Goal: Task Accomplishment & Management: Complete application form

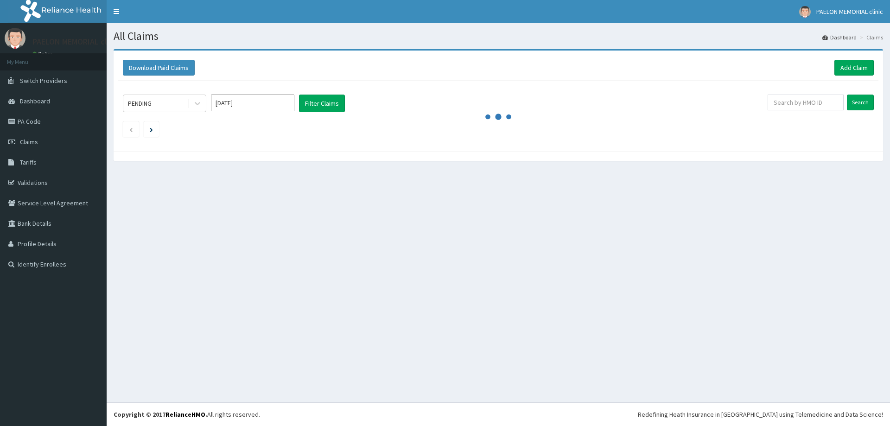
click at [845, 66] on link "Add Claim" at bounding box center [853, 68] width 39 height 16
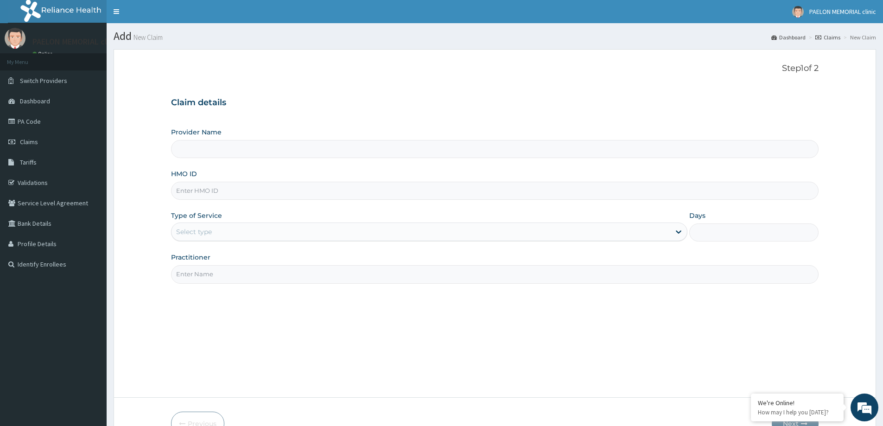
type input "Paelon Memorial Clinic- v/i"
click at [212, 194] on input "HMO ID" at bounding box center [494, 191] width 647 height 18
paste input "QRS/10005/A"
type input "QRS/10005/A"
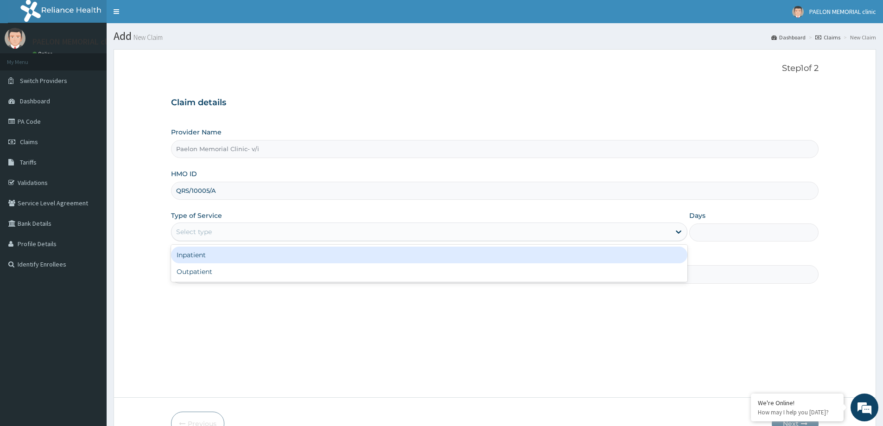
drag, startPoint x: 198, startPoint y: 228, endPoint x: 201, endPoint y: 259, distance: 31.1
click at [198, 228] on div "Select type" at bounding box center [194, 231] width 36 height 9
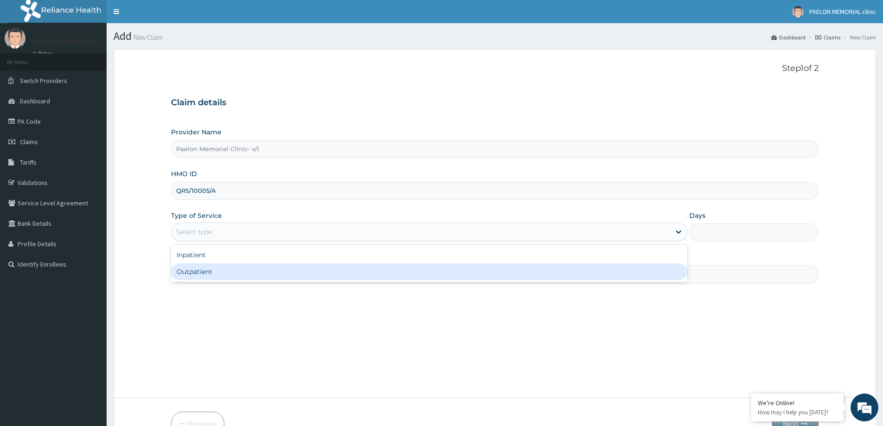
click at [199, 276] on div "Outpatient" at bounding box center [429, 271] width 516 height 17
type input "1"
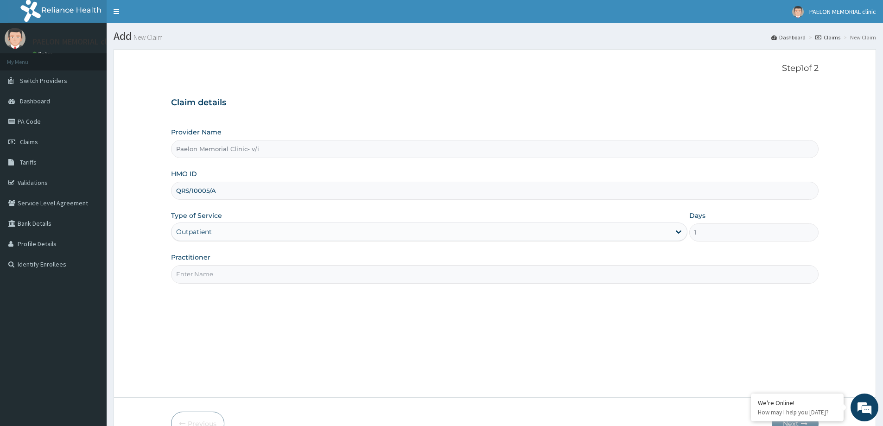
click at [233, 275] on input "Practitioner" at bounding box center [494, 274] width 647 height 18
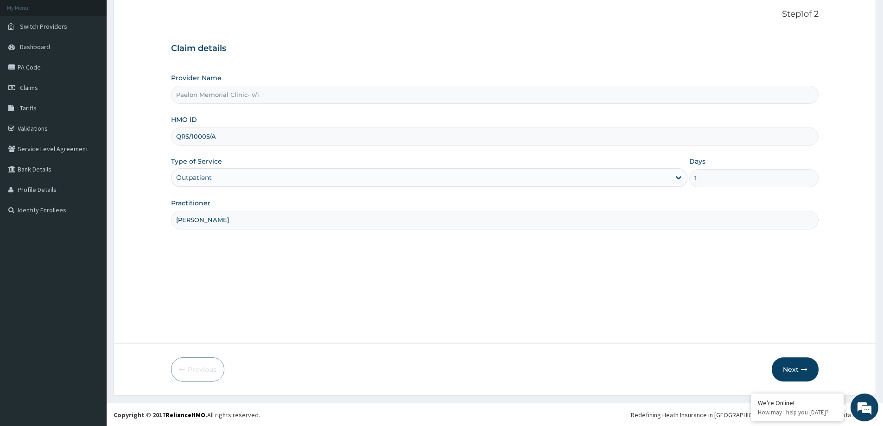
scroll to position [55, 0]
type input "DR GRACE"
click at [796, 369] on button "Next" at bounding box center [795, 369] width 47 height 24
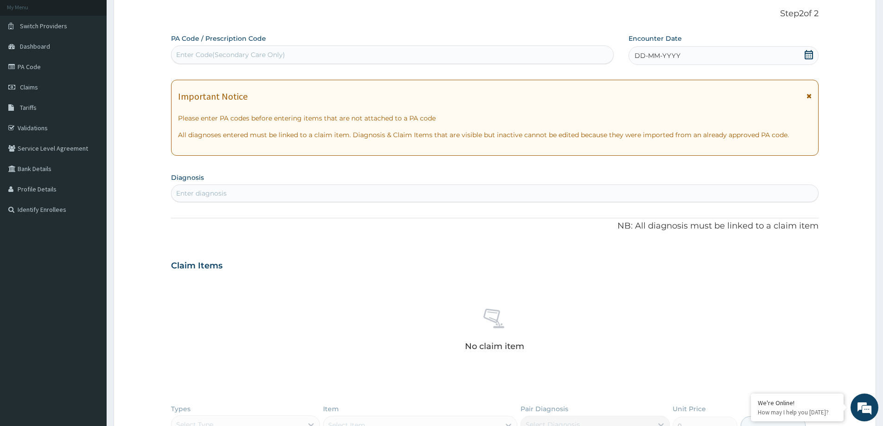
click at [366, 51] on div "Enter Code(Secondary Care Only)" at bounding box center [392, 54] width 442 height 15
paste input "PA/D2A52E"
type input "PA/D2A52E"
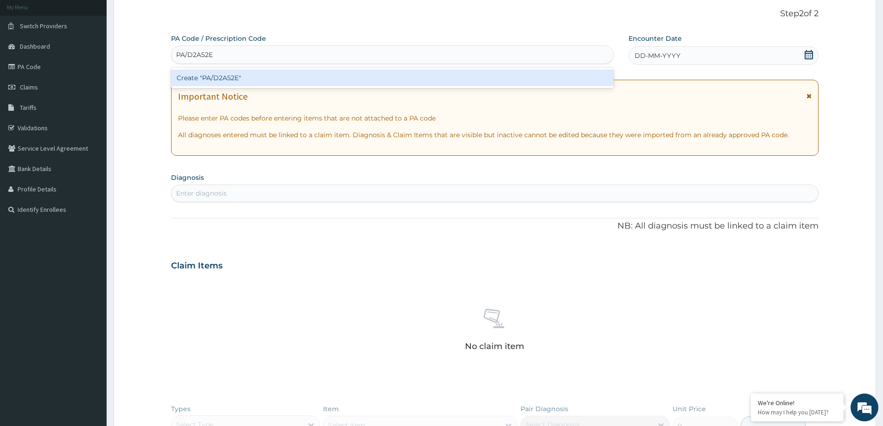
click at [342, 79] on div "Create "PA/D2A52E"" at bounding box center [392, 78] width 443 height 17
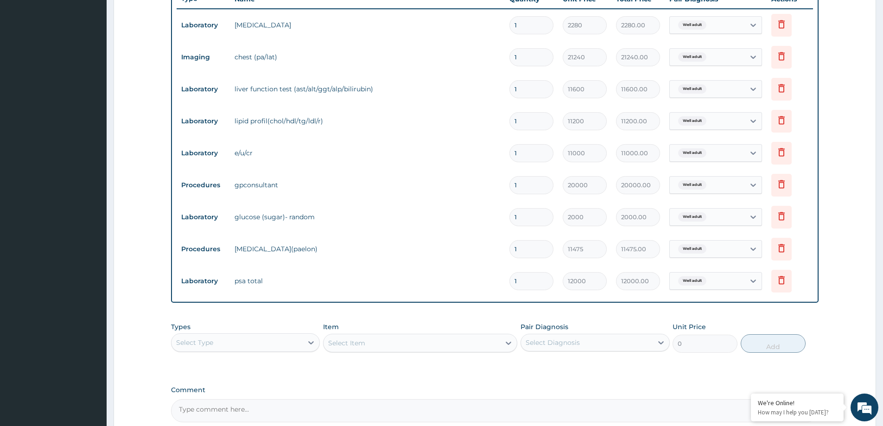
scroll to position [445, 0]
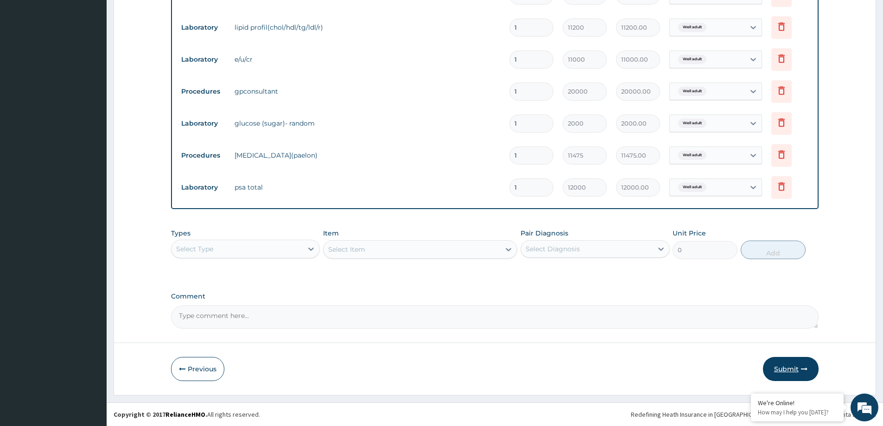
click at [788, 368] on button "Submit" at bounding box center [791, 369] width 56 height 24
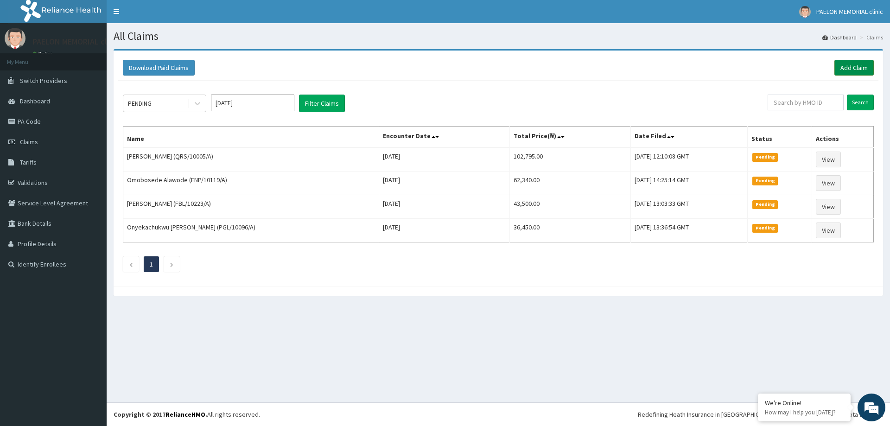
click at [858, 67] on link "Add Claim" at bounding box center [853, 68] width 39 height 16
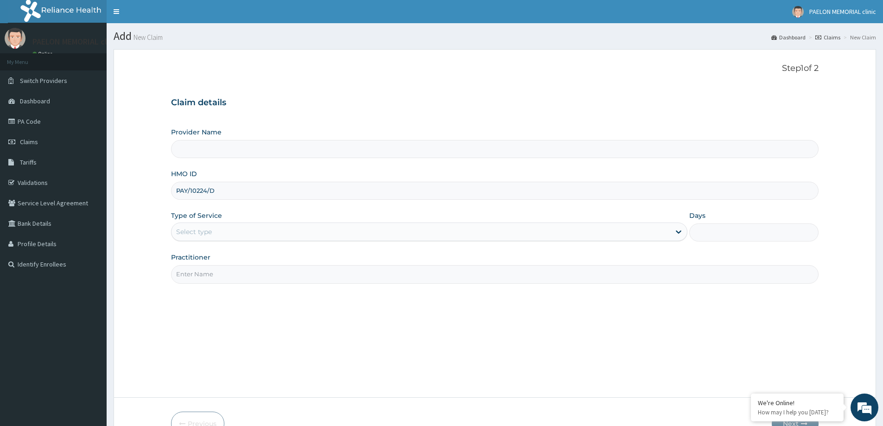
type input "PAY/10224/D"
drag, startPoint x: 192, startPoint y: 221, endPoint x: 209, endPoint y: 260, distance: 42.3
click at [192, 227] on div "Type of Service Select type" at bounding box center [429, 226] width 516 height 31
type input "Paelon Memorial Clinic- v/i"
click at [241, 232] on div "Select type" at bounding box center [420, 231] width 499 height 15
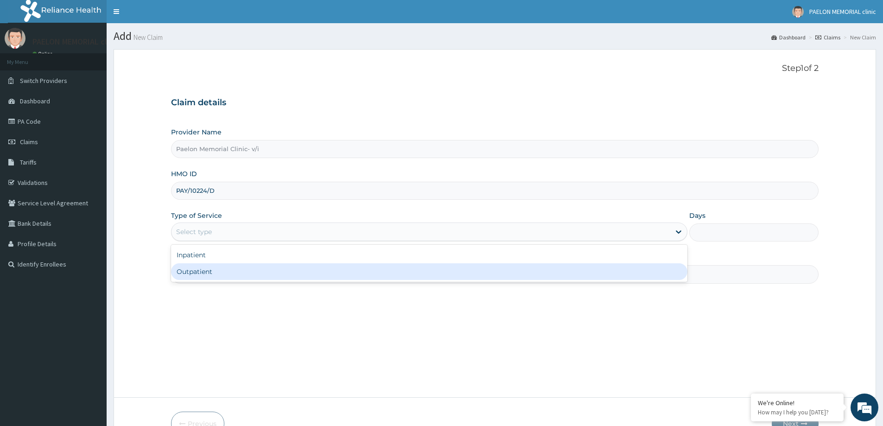
click at [214, 269] on div "Outpatient" at bounding box center [429, 271] width 516 height 17
type input "1"
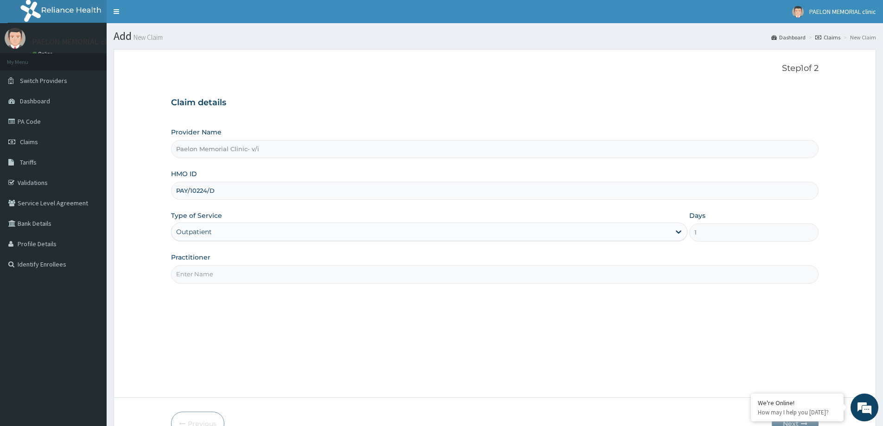
click at [241, 277] on input "Practitioner" at bounding box center [494, 274] width 647 height 18
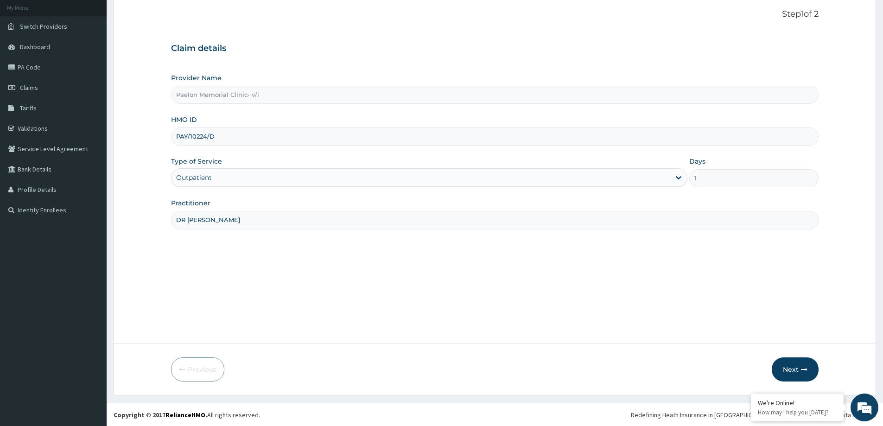
scroll to position [55, 0]
type input "DR OPALAYE"
click at [802, 366] on icon "button" at bounding box center [804, 369] width 6 height 6
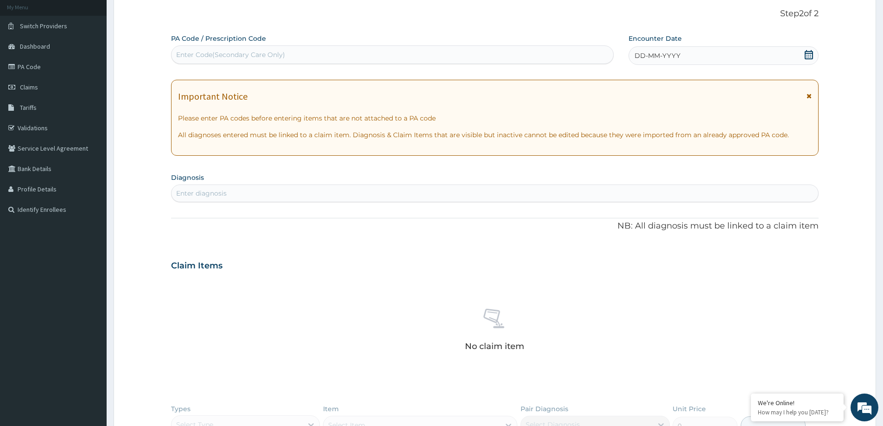
click at [333, 51] on div "Enter Code(Secondary Care Only)" at bounding box center [392, 54] width 442 height 15
paste input "PA/FB12A1"
type input "PA/FB12A1"
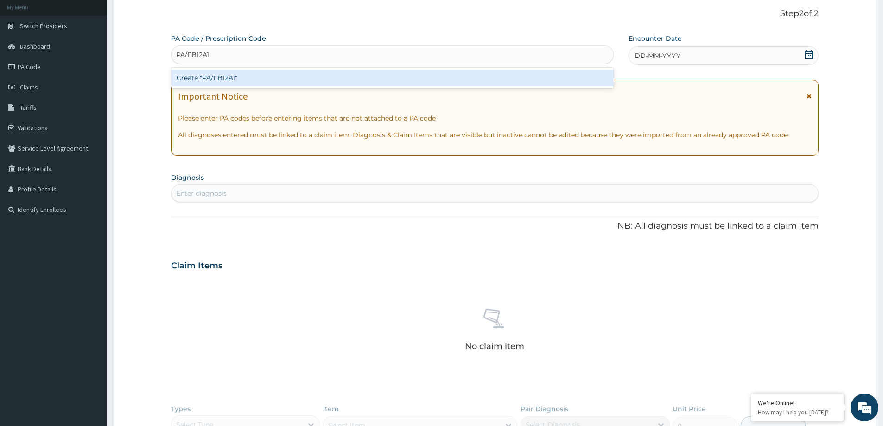
click at [319, 73] on div "Create "PA/FB12A1"" at bounding box center [392, 78] width 443 height 17
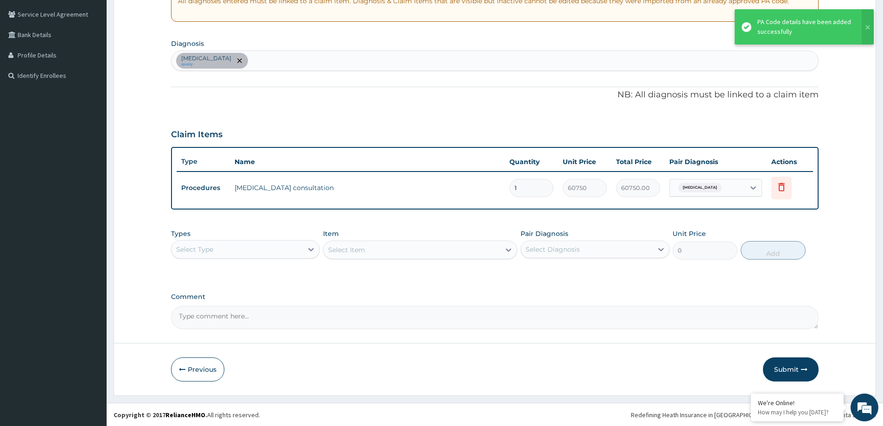
scroll to position [189, 0]
click at [779, 364] on button "Submit" at bounding box center [791, 369] width 56 height 24
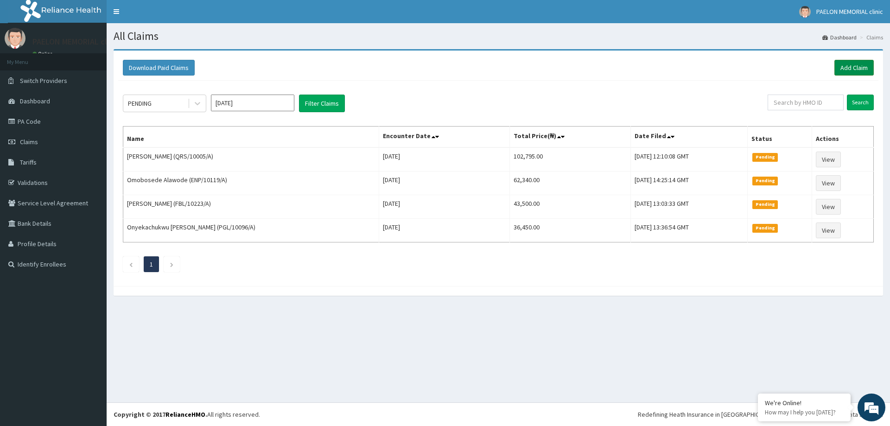
click at [866, 67] on link "Add Claim" at bounding box center [853, 68] width 39 height 16
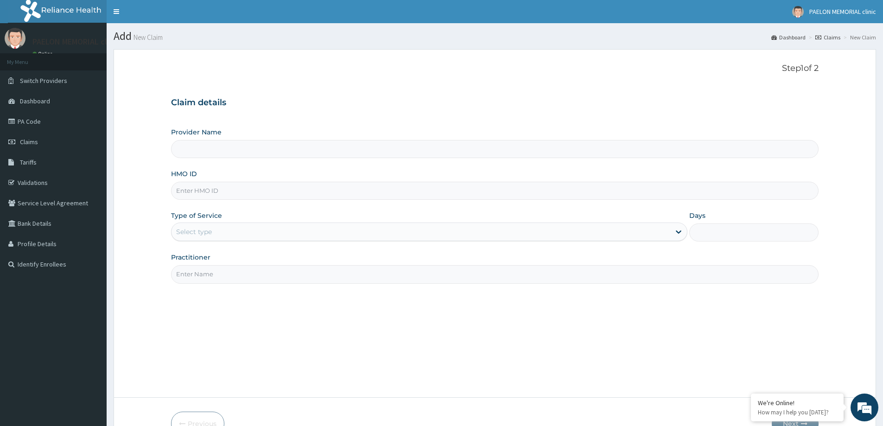
type input "Paelon Memorial Clinic- v/i"
click at [271, 186] on input "HMO ID" at bounding box center [494, 191] width 647 height 18
paste input "PAY/10224/D"
type input "PAY/10224/D"
drag, startPoint x: 255, startPoint y: 230, endPoint x: 253, endPoint y: 238, distance: 8.4
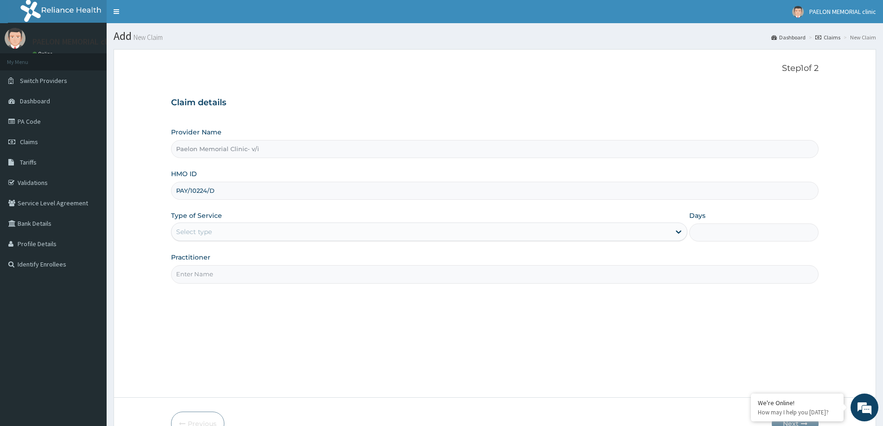
click at [253, 234] on div "Select type" at bounding box center [420, 231] width 499 height 15
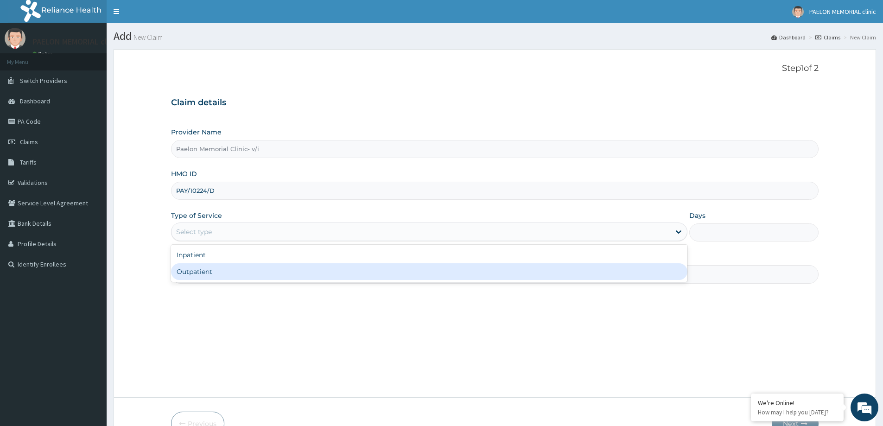
click at [248, 276] on div "Outpatient" at bounding box center [429, 271] width 516 height 17
type input "1"
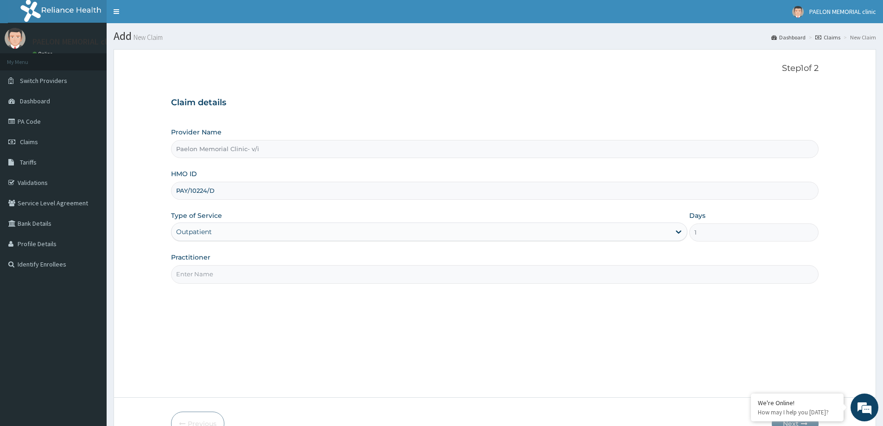
click at [252, 275] on input "Practitioner" at bounding box center [494, 274] width 647 height 18
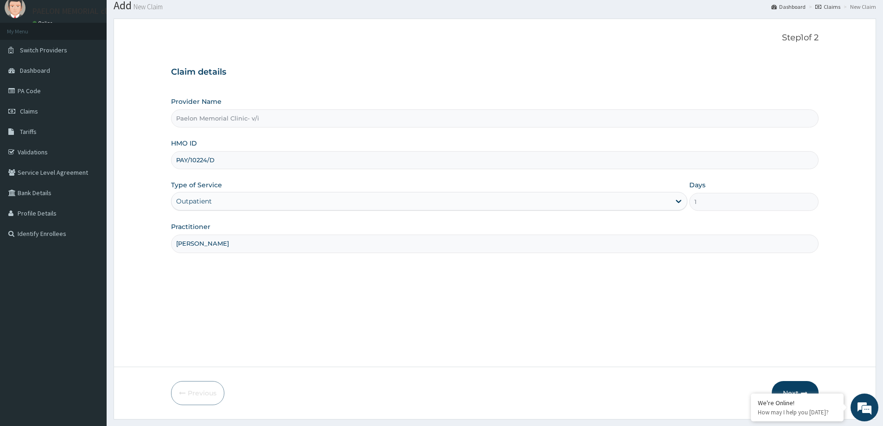
scroll to position [55, 0]
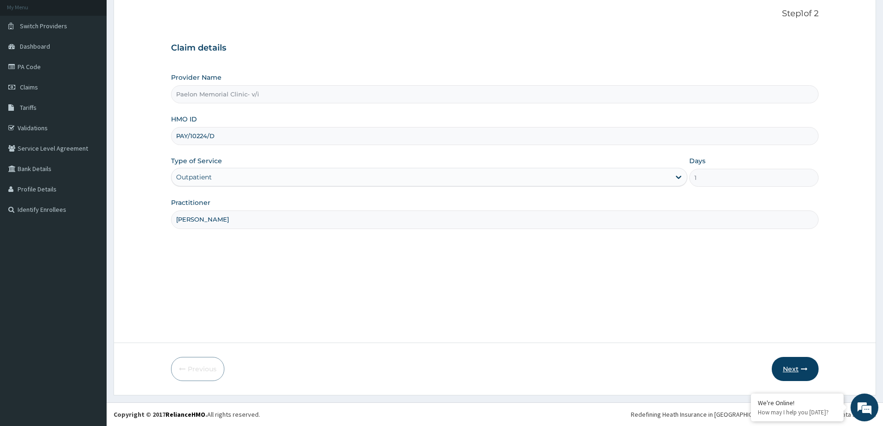
type input "DR OPALEYE"
drag, startPoint x: 785, startPoint y: 367, endPoint x: 819, endPoint y: 310, distance: 66.5
click at [785, 366] on button "Next" at bounding box center [795, 369] width 47 height 24
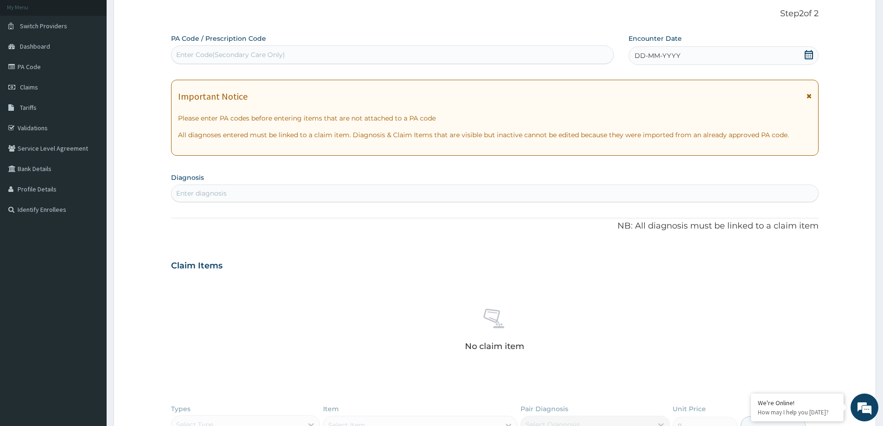
click at [293, 54] on div "Enter Code(Secondary Care Only)" at bounding box center [392, 54] width 442 height 15
paste input "PA/C6D25F"
type input "PA/C6D25F"
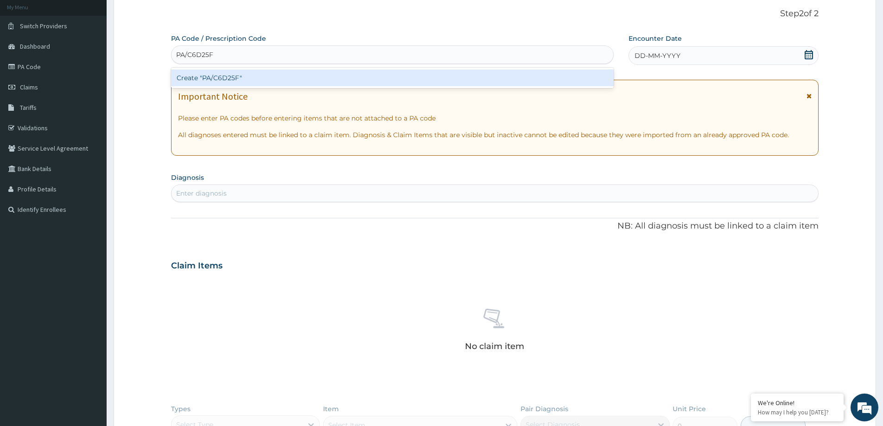
click at [298, 70] on div "Create "PA/C6D25F"" at bounding box center [392, 78] width 443 height 17
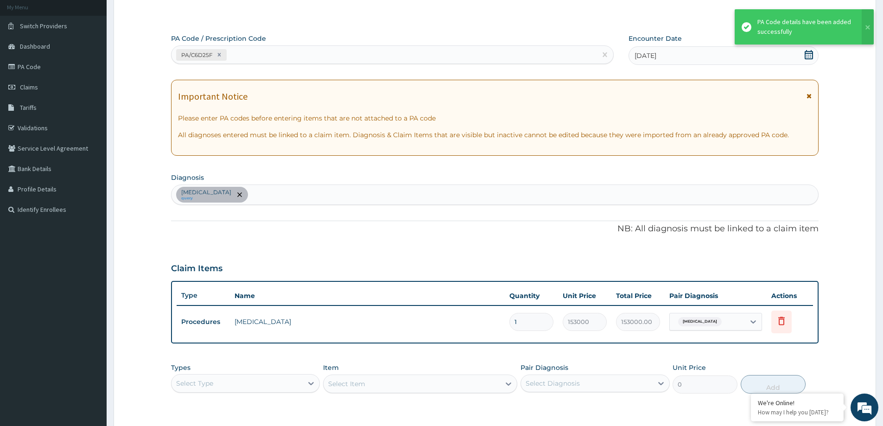
click at [292, 55] on div "PA/C6D25F" at bounding box center [383, 54] width 425 height 15
paste input "PA/9C1A5D"
type input "PA/9C1A5D"
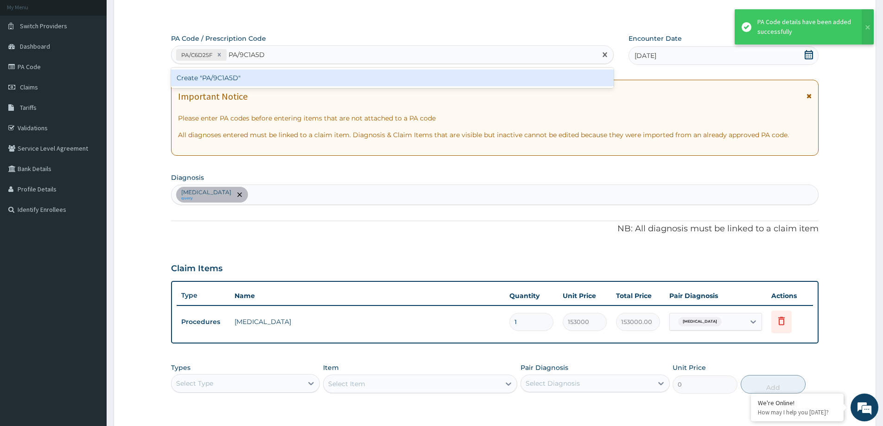
click at [287, 78] on div "Create "PA/9C1A5D"" at bounding box center [392, 78] width 443 height 17
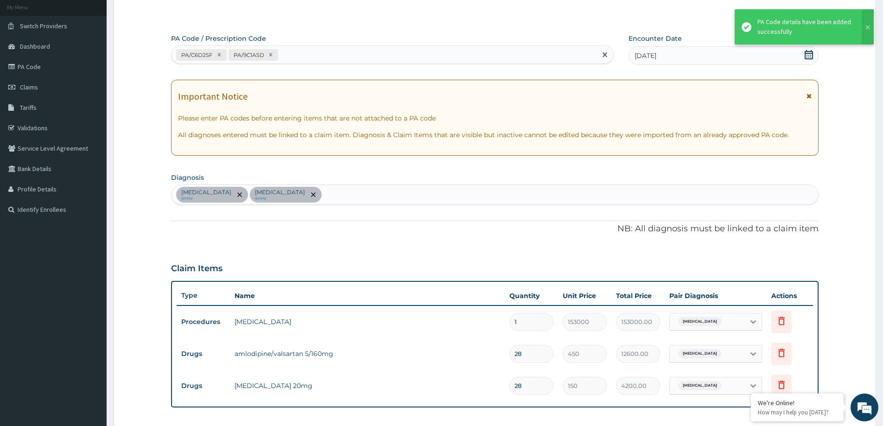
click at [329, 57] on div "PA/C6D25F PA/9C1A5D" at bounding box center [383, 54] width 425 height 15
paste input "PA/9821AF"
type input "PA/9821AF"
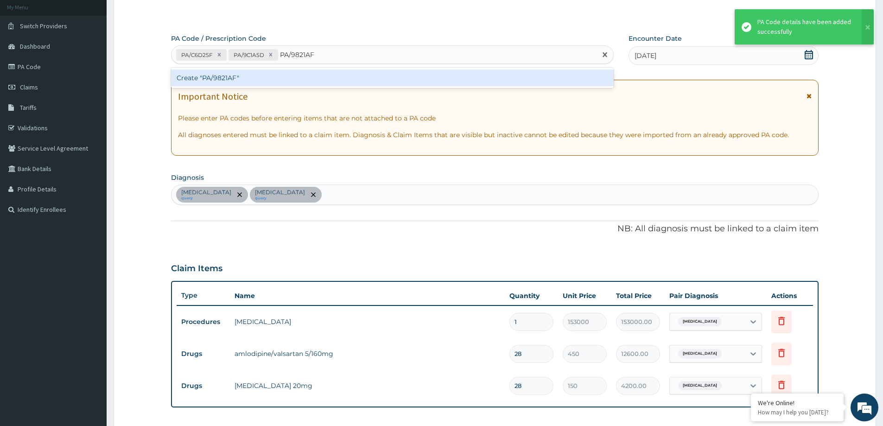
click at [324, 78] on div "Create "PA/9821AF"" at bounding box center [392, 78] width 443 height 17
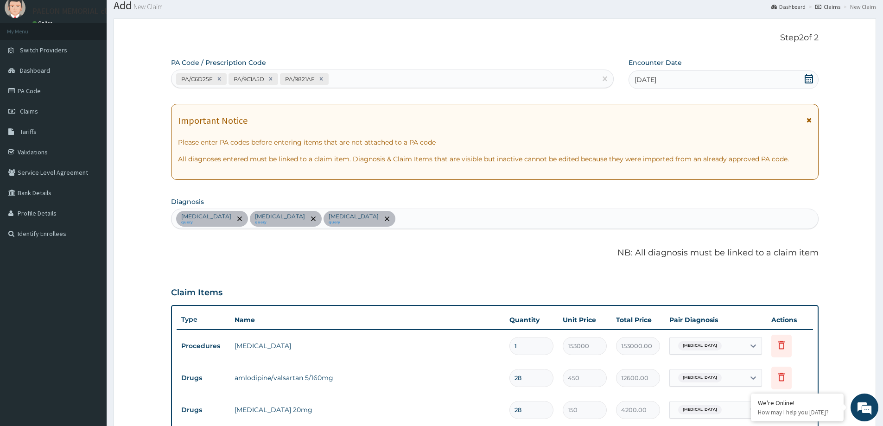
scroll to position [0, 0]
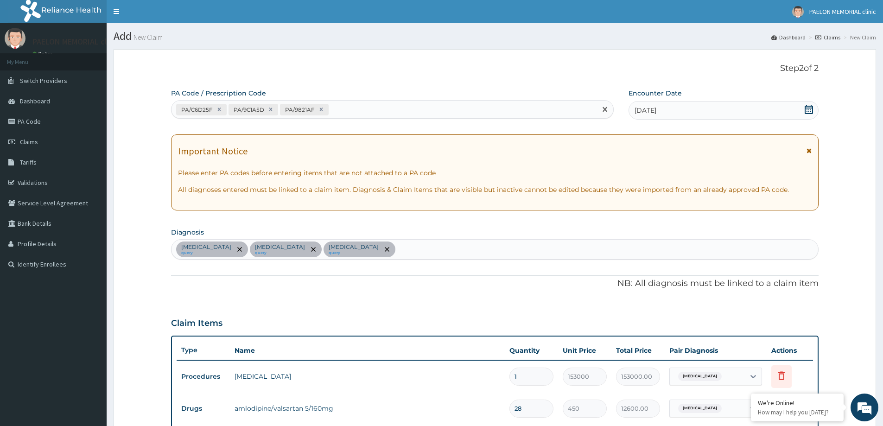
click at [356, 113] on div "PA/C6D25F PA/9C1A5D PA/9821AF" at bounding box center [383, 109] width 425 height 15
paste input "PA/09776B"
type input "PA/09776B"
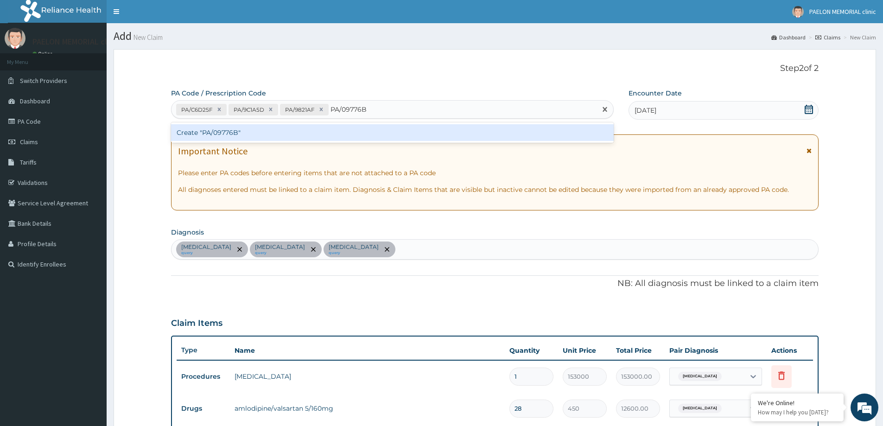
click at [348, 131] on div "Create "PA/09776B"" at bounding box center [392, 132] width 443 height 17
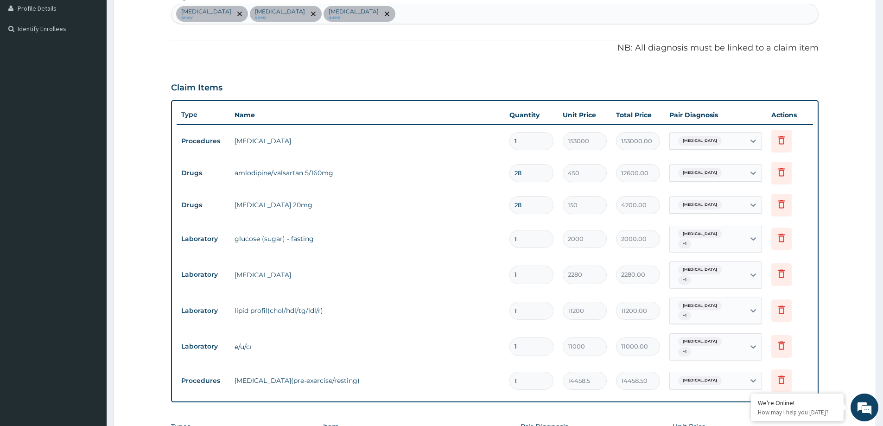
scroll to position [256, 0]
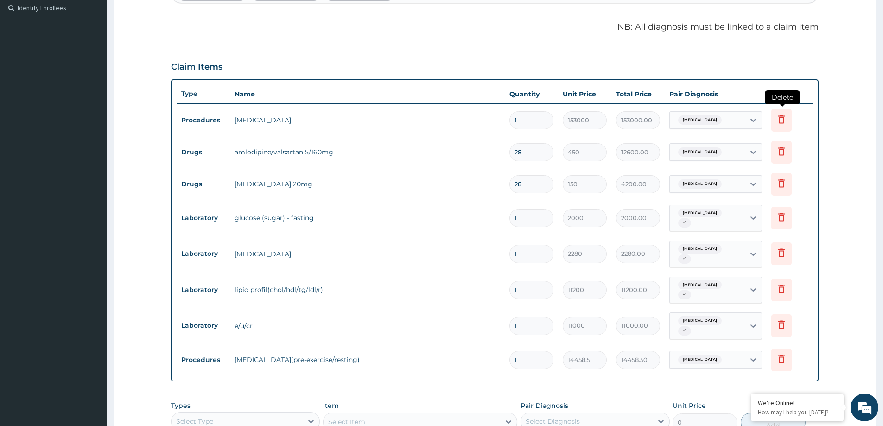
click at [781, 119] on icon at bounding box center [781, 119] width 11 height 11
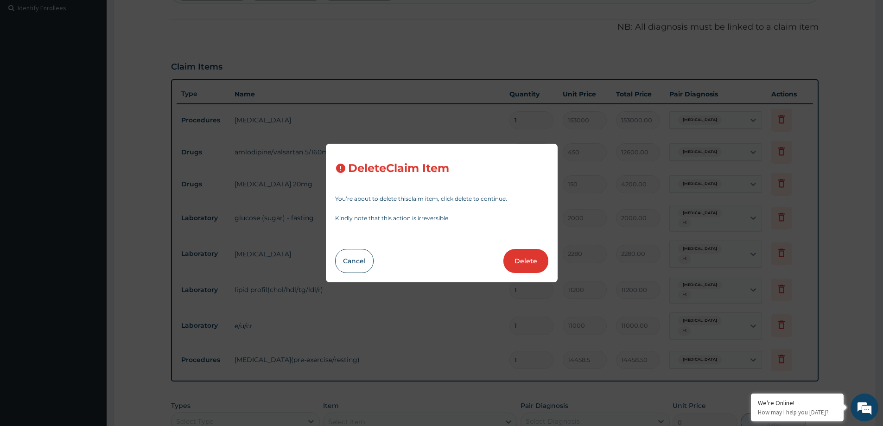
click at [674, 49] on div "Delete Claim Item You’re about to delete this claim item , click delete to cont…" at bounding box center [441, 213] width 883 height 426
click at [348, 252] on button "Cancel" at bounding box center [354, 261] width 38 height 24
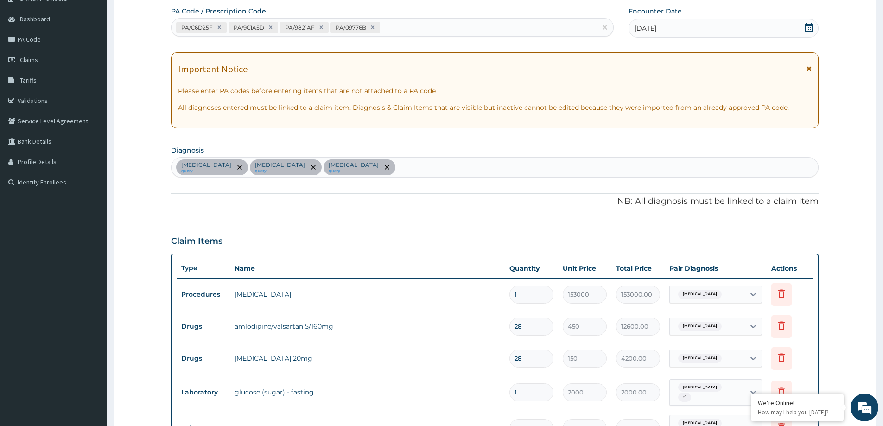
scroll to position [25, 0]
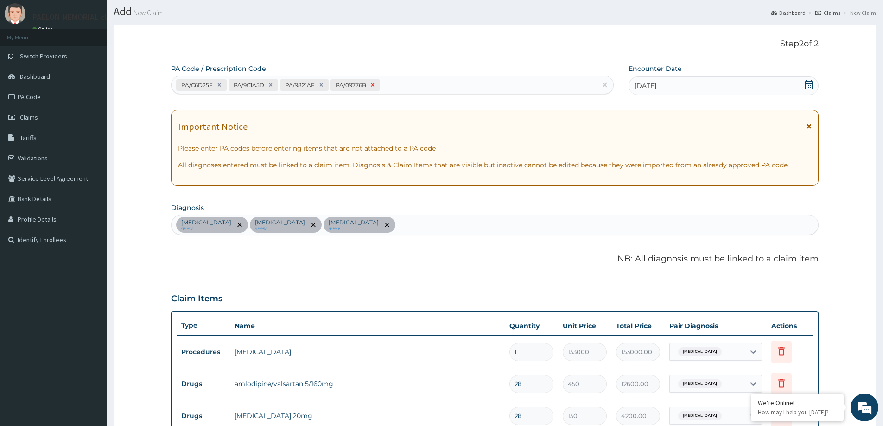
click at [371, 86] on icon at bounding box center [372, 84] width 3 height 3
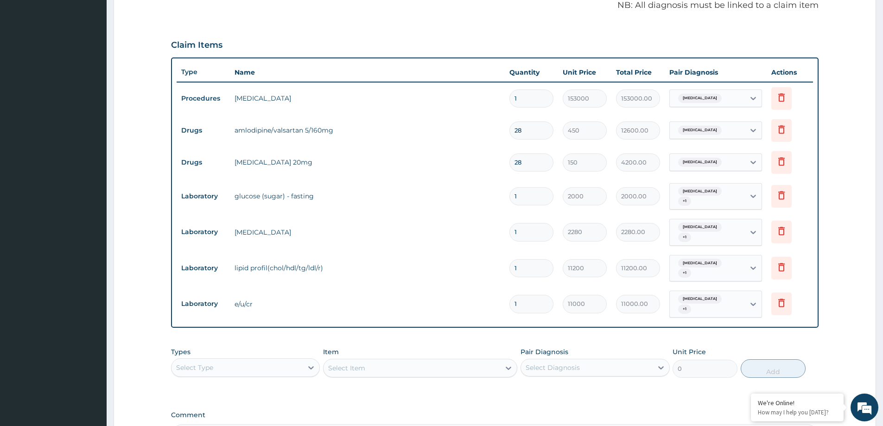
scroll to position [0, 0]
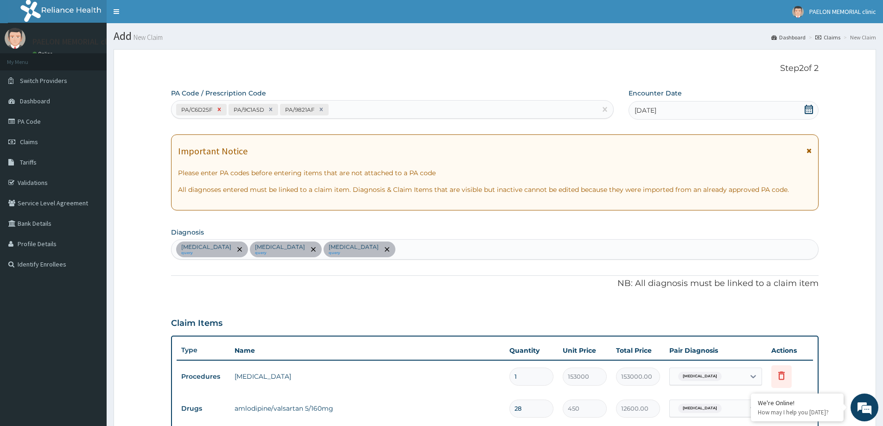
click at [218, 109] on icon at bounding box center [219, 109] width 6 height 6
type input "28"
type input "450"
type input "12600.00"
type input "150"
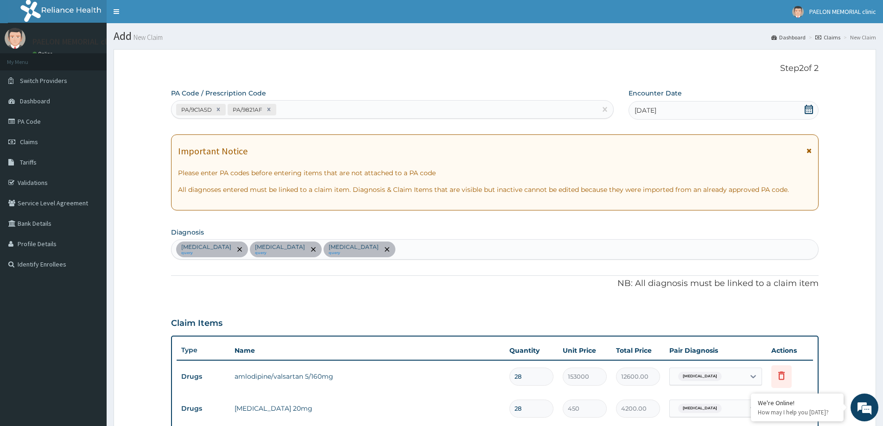
type input "4200.00"
type input "1"
type input "2000"
type input "2000.00"
type input "2280"
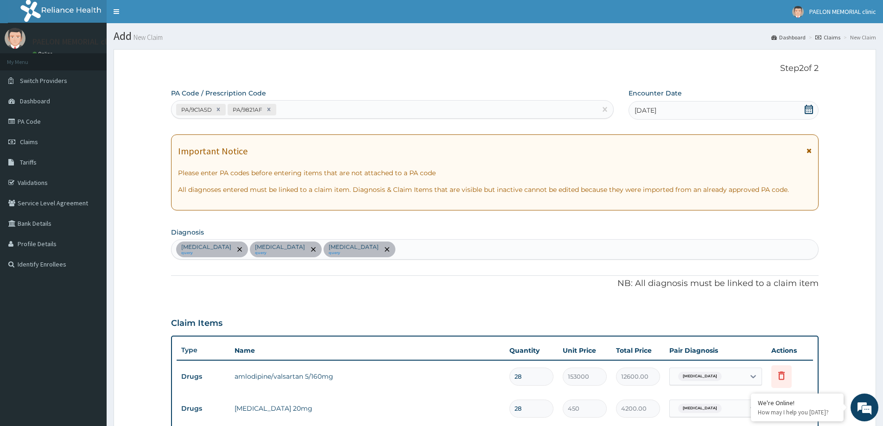
type input "2280.00"
type input "11200"
type input "11200.00"
type input "11000"
type input "11000.00"
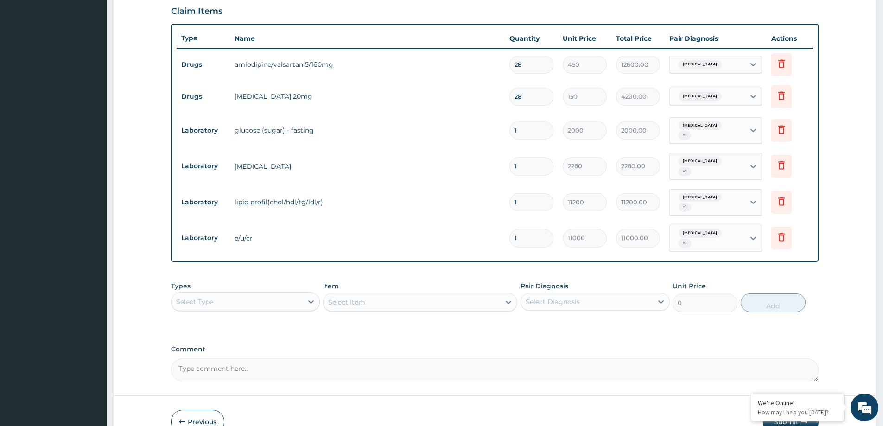
scroll to position [357, 0]
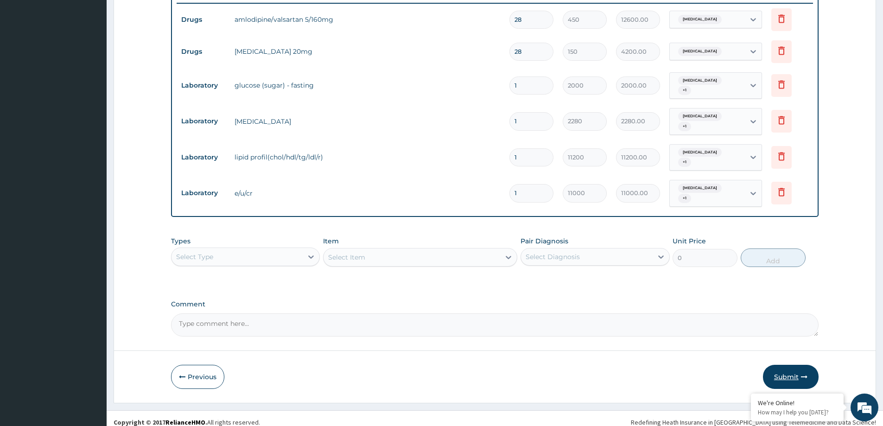
click at [788, 373] on button "Submit" at bounding box center [791, 377] width 56 height 24
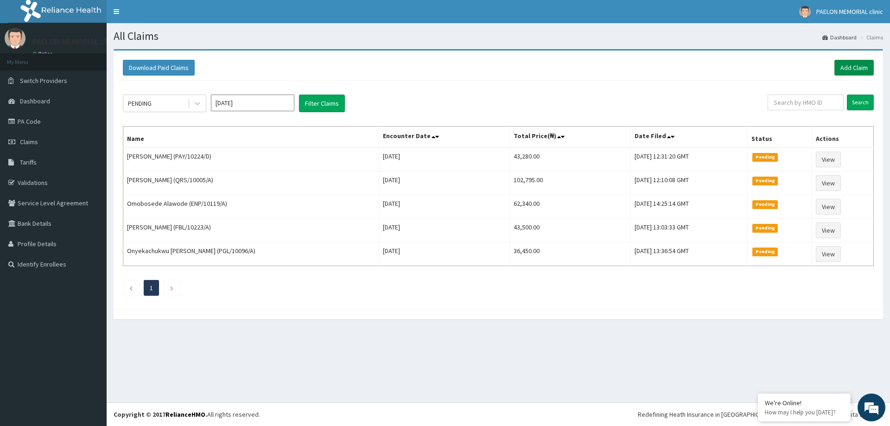
click at [853, 65] on link "Add Claim" at bounding box center [853, 68] width 39 height 16
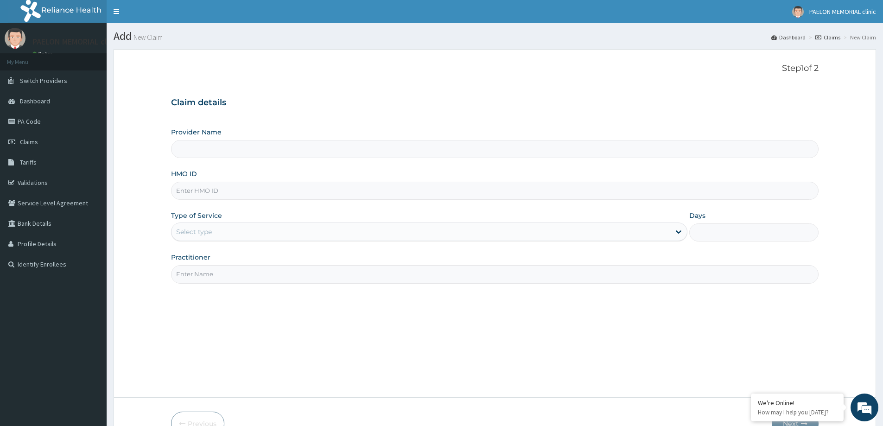
type input "Paelon Memorial Clinic- v/i"
click at [217, 196] on input "HMO ID" at bounding box center [494, 191] width 647 height 18
paste input "FBL/10023/C"
type input "FBL/10023/C"
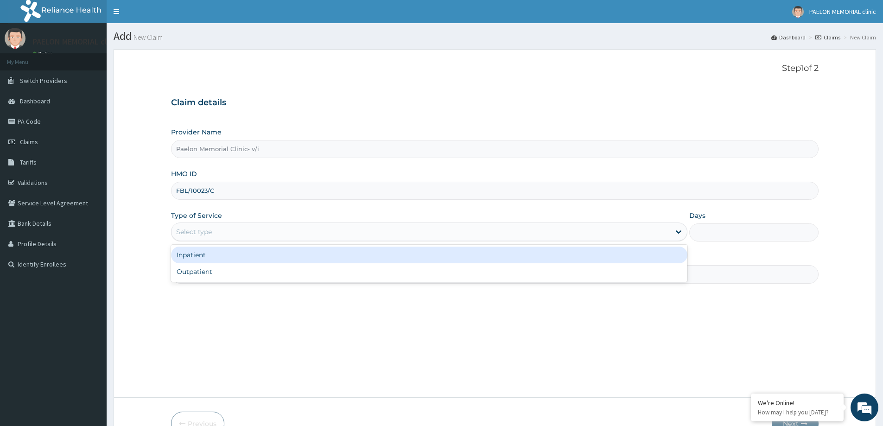
click at [195, 232] on div "Select type" at bounding box center [194, 231] width 36 height 9
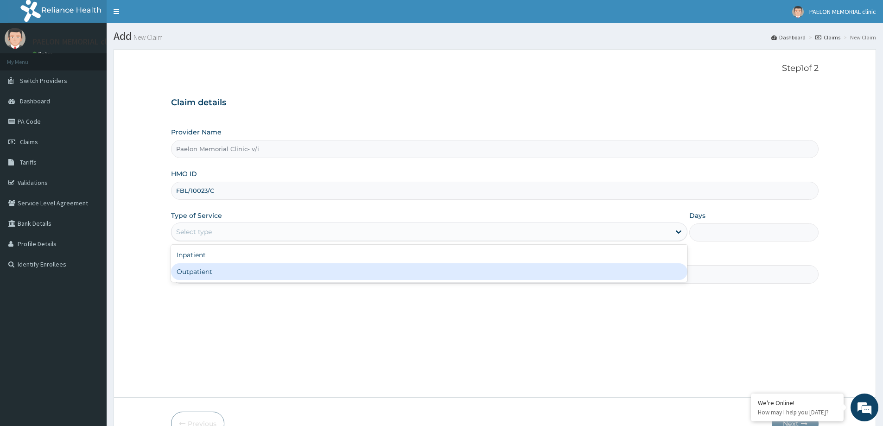
drag, startPoint x: 199, startPoint y: 268, endPoint x: 213, endPoint y: 273, distance: 14.7
click at [200, 269] on div "Outpatient" at bounding box center [429, 271] width 516 height 17
type input "1"
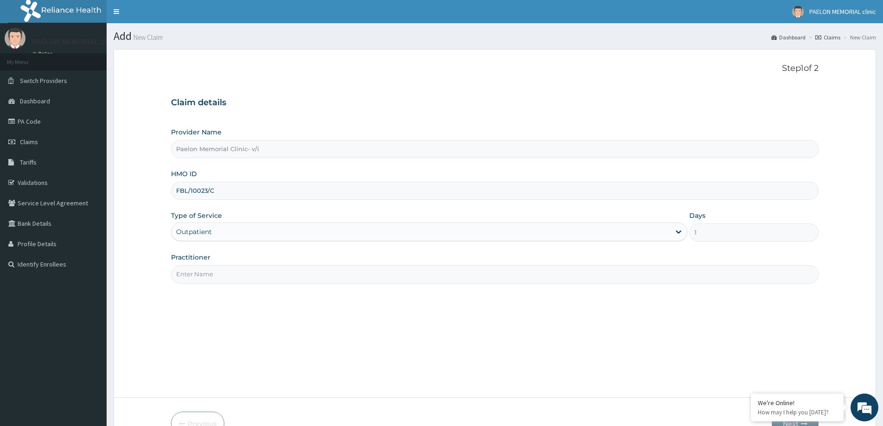
click at [213, 273] on input "Practitioner" at bounding box center [494, 274] width 647 height 18
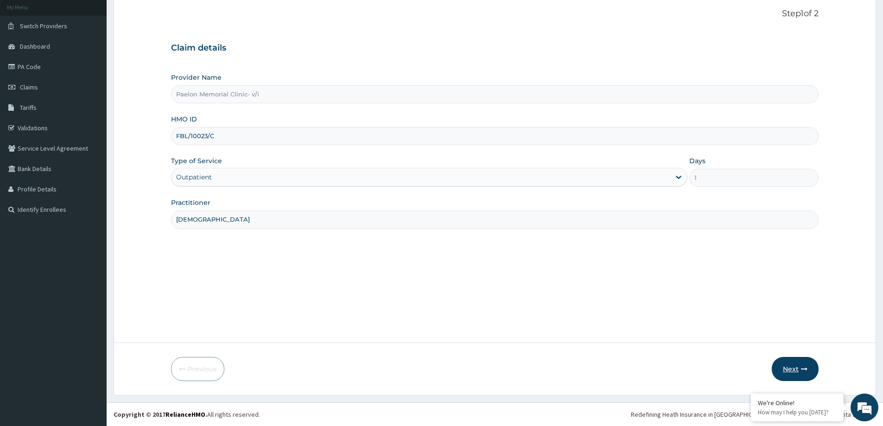
type input "EZEKIEL"
drag, startPoint x: 802, startPoint y: 365, endPoint x: 796, endPoint y: 363, distance: 6.7
click at [796, 363] on button "Next" at bounding box center [795, 369] width 47 height 24
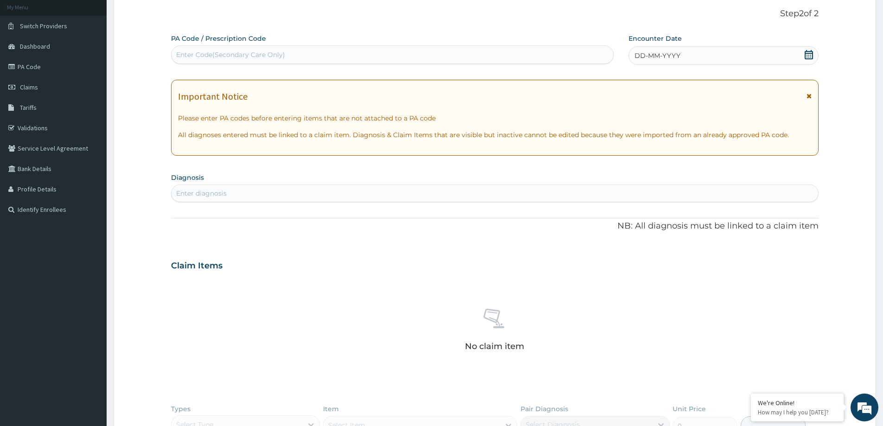
click at [403, 55] on div "Enter Code(Secondary Care Only)" at bounding box center [392, 54] width 442 height 15
paste input "PA/C0C9CE"
type input "PA/C0C9CE"
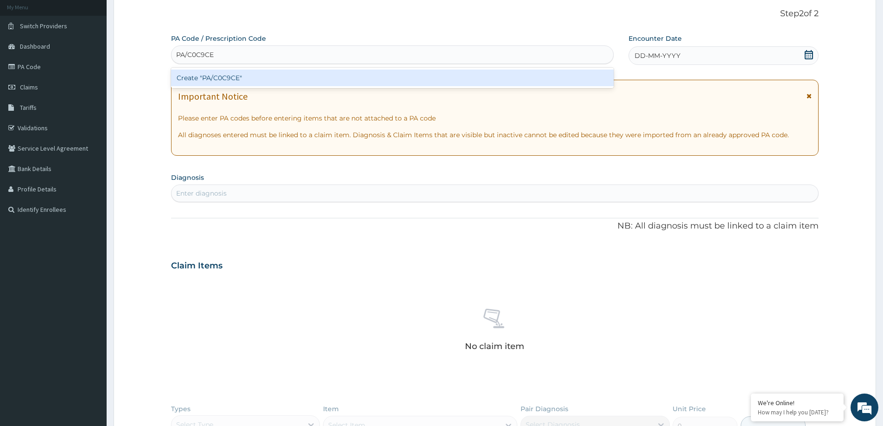
click at [381, 82] on div "Create "PA/C0C9CE"" at bounding box center [392, 78] width 443 height 17
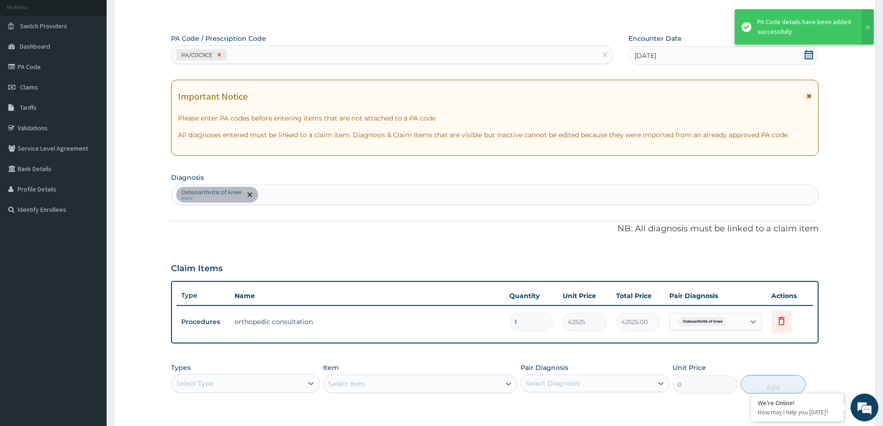
click at [221, 55] on icon at bounding box center [219, 54] width 6 height 6
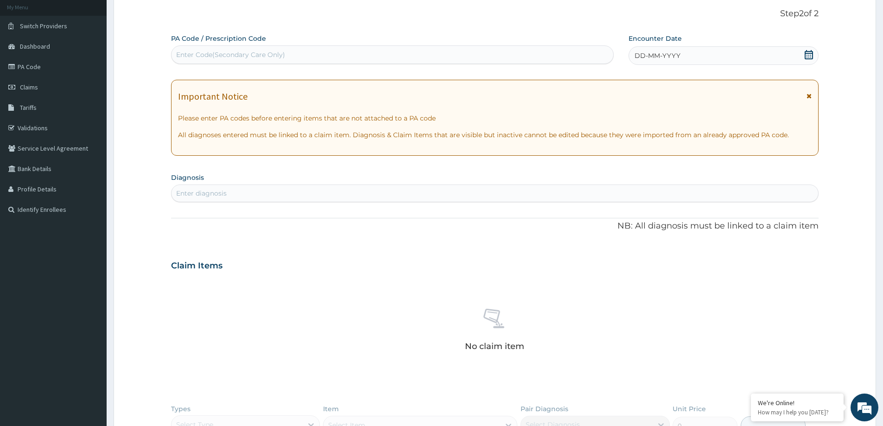
click at [248, 55] on div "Enter Code(Secondary Care Only)" at bounding box center [230, 54] width 109 height 9
paste input "PA/E87971"
type input "PA/E87971"
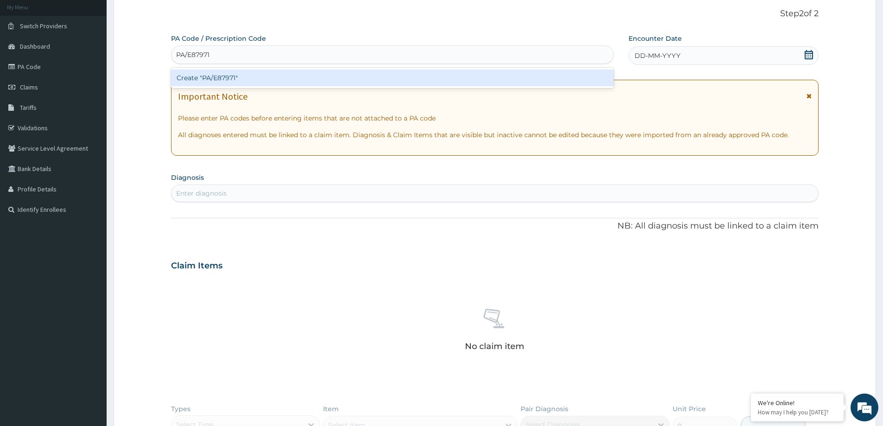
click at [241, 74] on div "Create "PA/E87971"" at bounding box center [392, 78] width 443 height 17
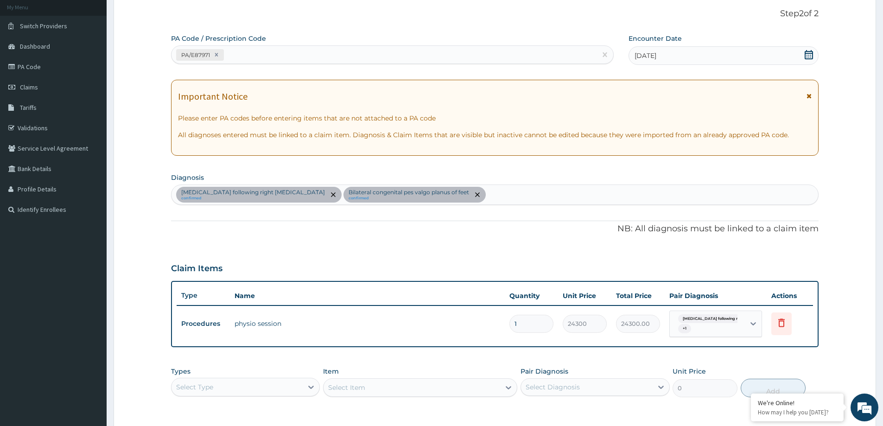
scroll to position [193, 0]
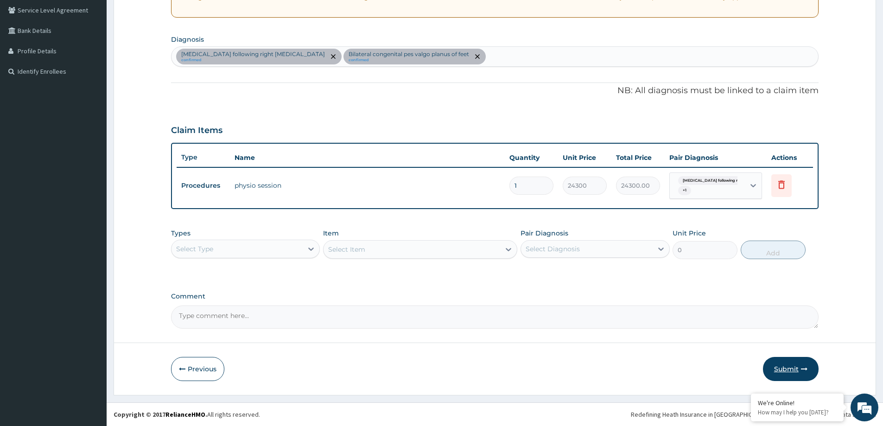
click at [781, 367] on button "Submit" at bounding box center [791, 369] width 56 height 24
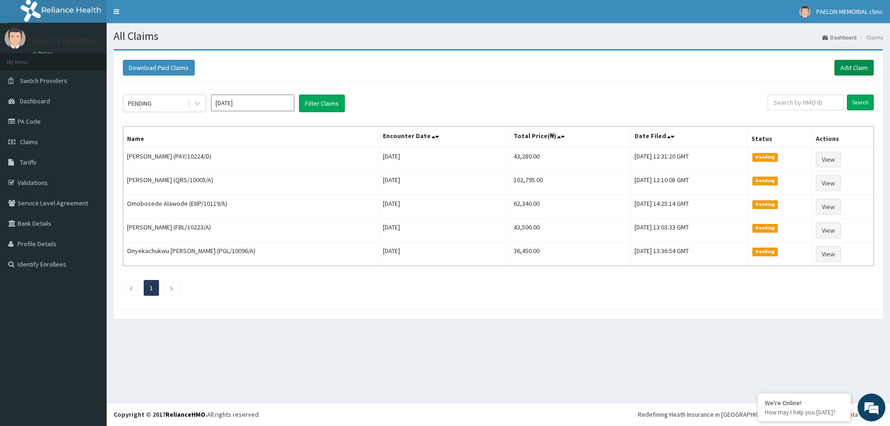
click at [854, 70] on link "Add Claim" at bounding box center [853, 68] width 39 height 16
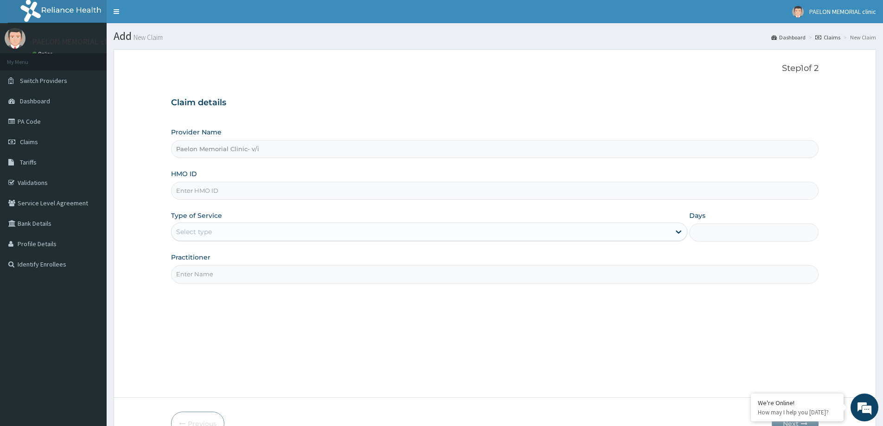
click at [209, 191] on input "HMO ID" at bounding box center [494, 191] width 647 height 18
paste input "EIS/12085/B"
type input "EIS/12085/B"
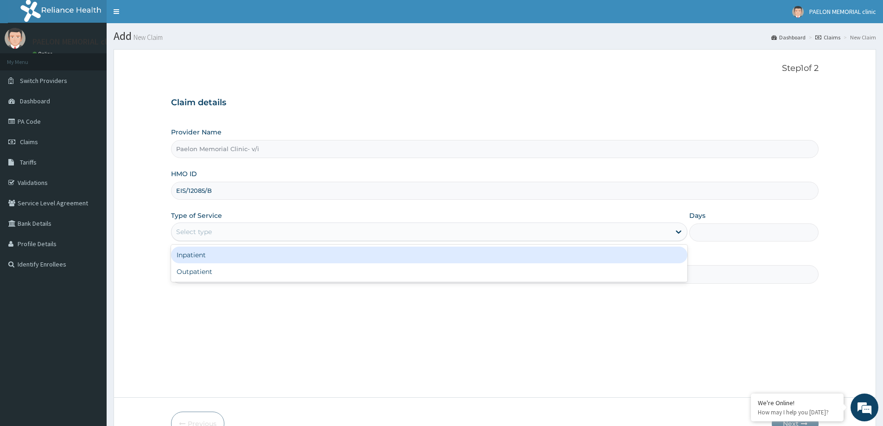
click at [192, 230] on div "Select type" at bounding box center [194, 231] width 36 height 9
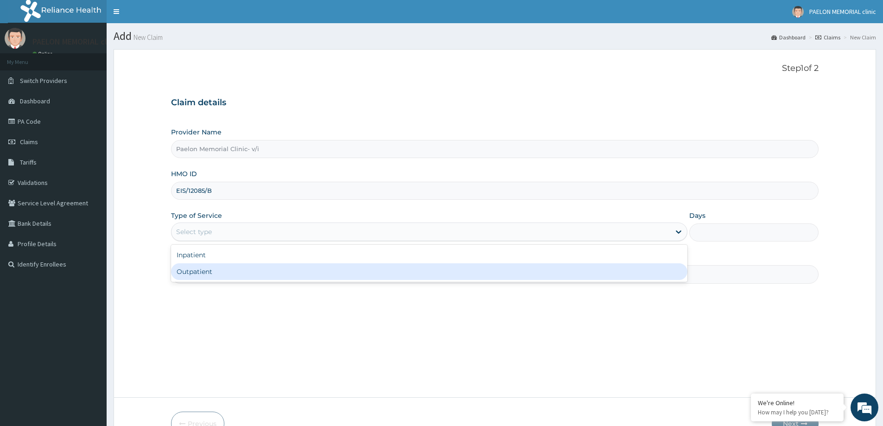
drag, startPoint x: 193, startPoint y: 270, endPoint x: 215, endPoint y: 274, distance: 22.6
click at [194, 271] on div "Outpatient" at bounding box center [429, 271] width 516 height 17
type input "1"
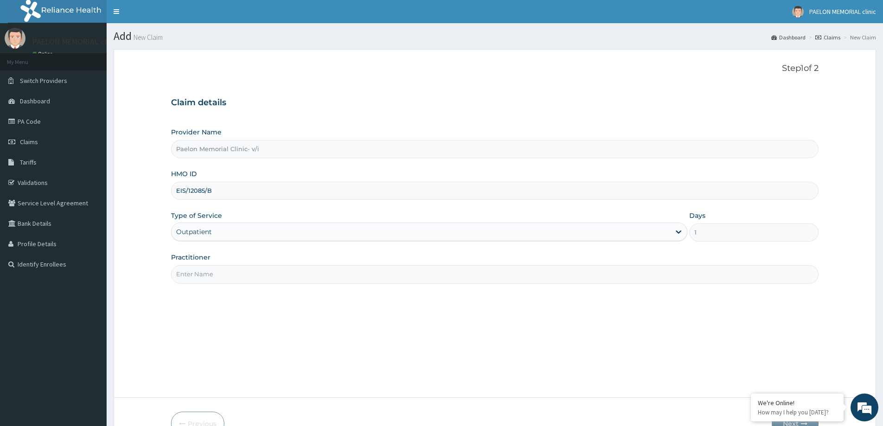
click at [215, 274] on input "Practitioner" at bounding box center [494, 274] width 647 height 18
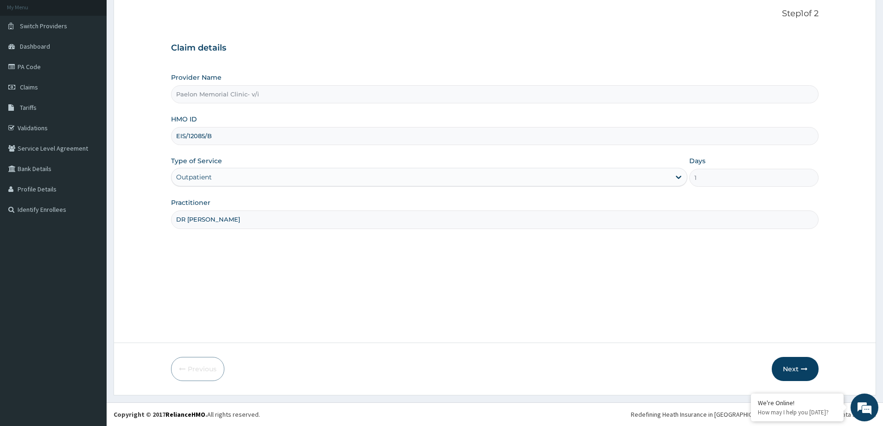
type input "DR AJIBAWO"
click at [789, 372] on button "Next" at bounding box center [795, 369] width 47 height 24
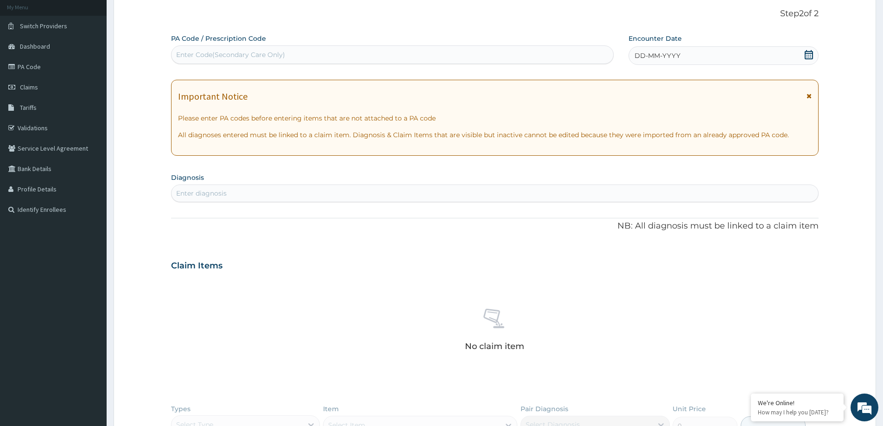
click at [282, 57] on div "Enter Code(Secondary Care Only)" at bounding box center [230, 54] width 109 height 9
paste input "PA/287485"
type input "PA/287485"
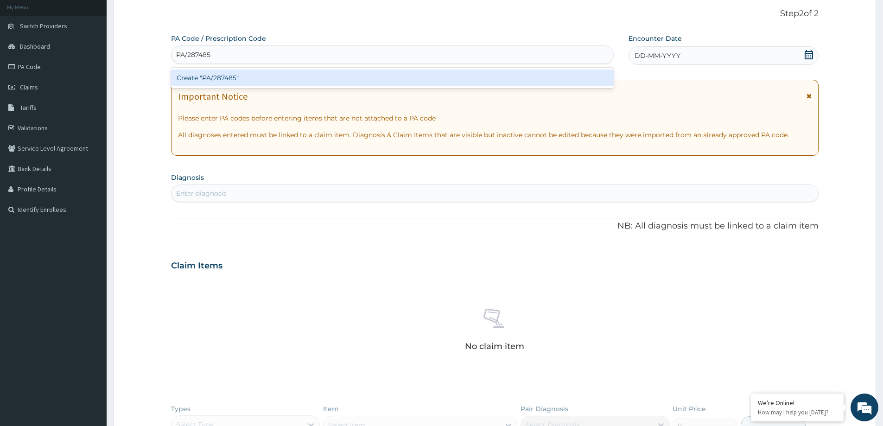
click at [268, 78] on div "Create "PA/287485"" at bounding box center [392, 78] width 443 height 17
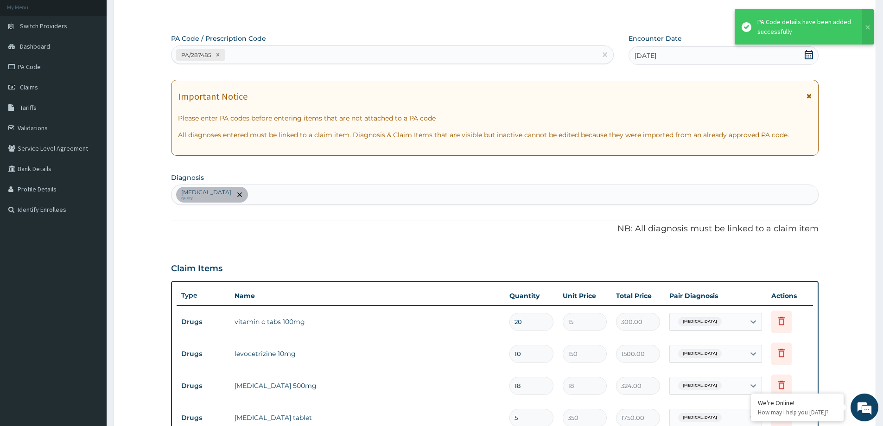
scroll to position [291, 0]
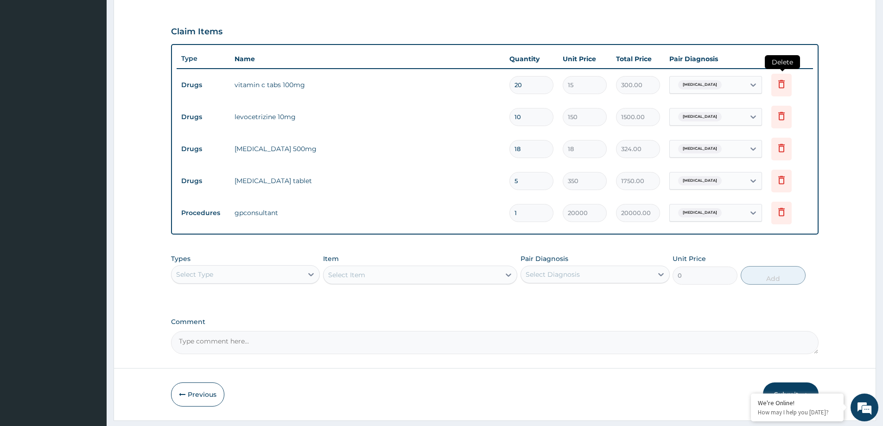
click at [783, 82] on icon at bounding box center [781, 84] width 6 height 8
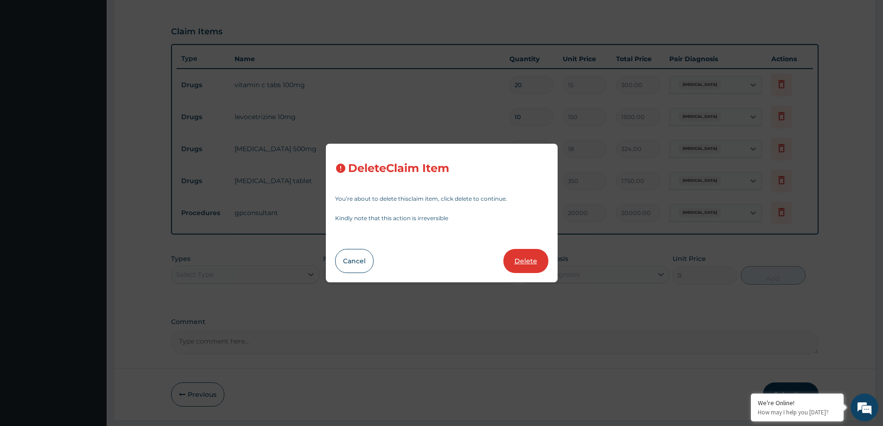
click at [521, 260] on button "Delete" at bounding box center [525, 261] width 45 height 24
type input "10"
type input "150"
type input "1500.00"
type input "18"
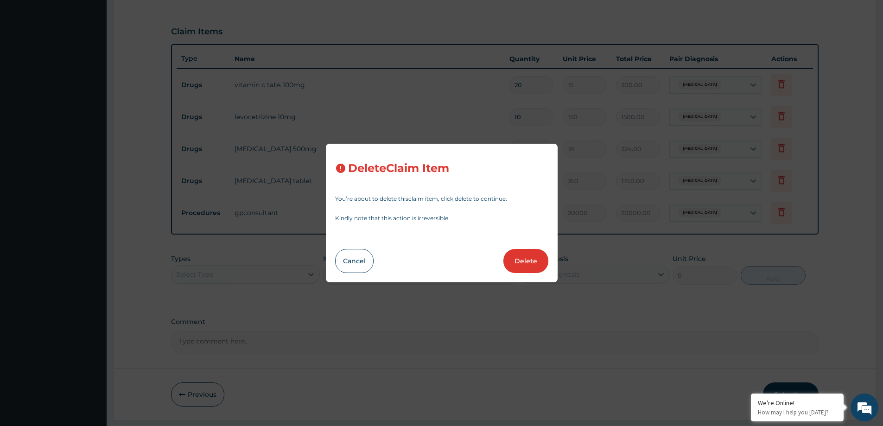
type input "18"
type input "324.00"
type input "5"
type input "350"
type input "1750.00"
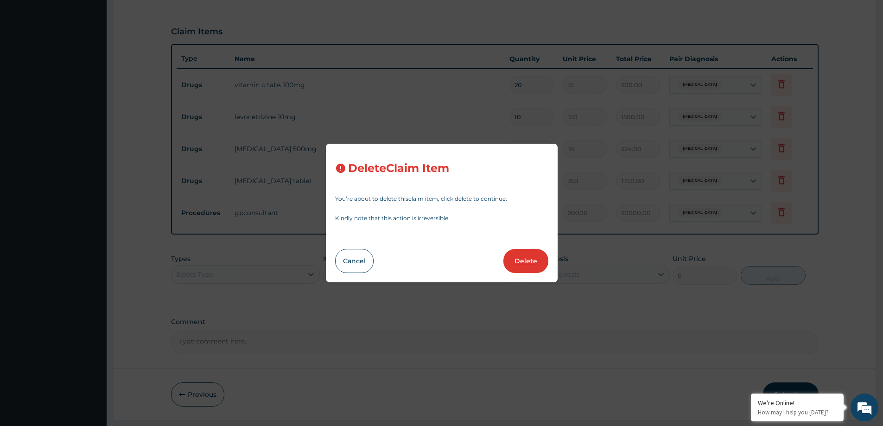
type input "1"
type input "20000"
type input "20000.00"
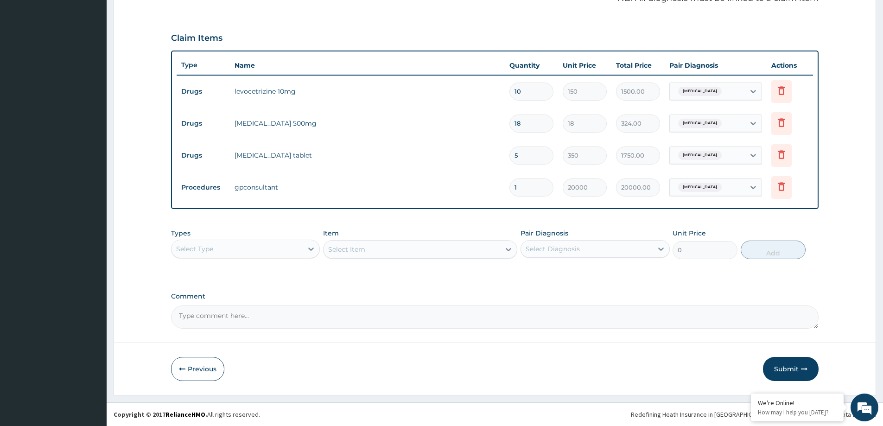
scroll to position [285, 0]
click at [781, 154] on icon at bounding box center [781, 154] width 11 height 11
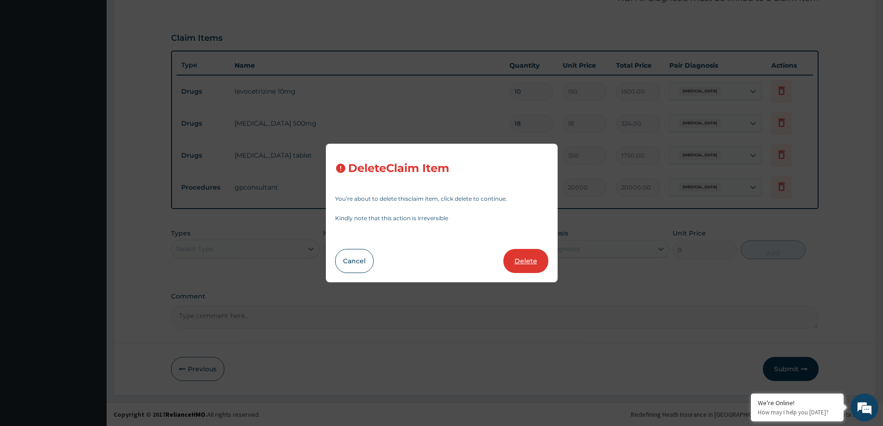
click at [524, 254] on button "Delete" at bounding box center [525, 261] width 45 height 24
type input "1"
type input "20000"
type input "20000.00"
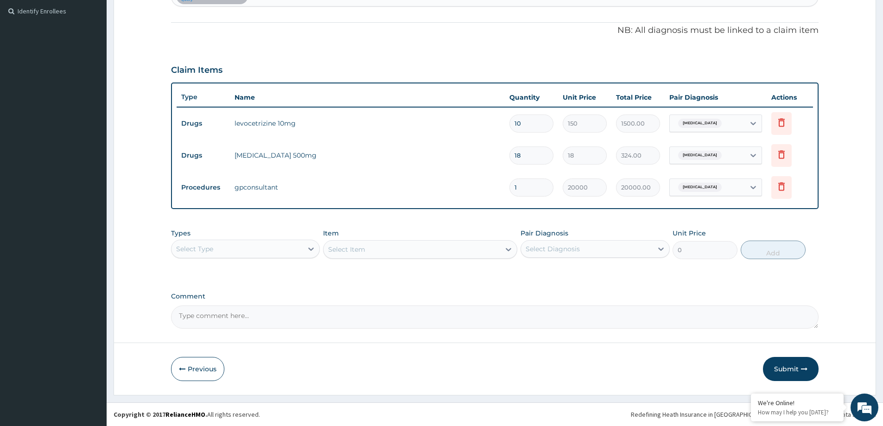
scroll to position [253, 0]
click at [794, 368] on button "Submit" at bounding box center [791, 369] width 56 height 24
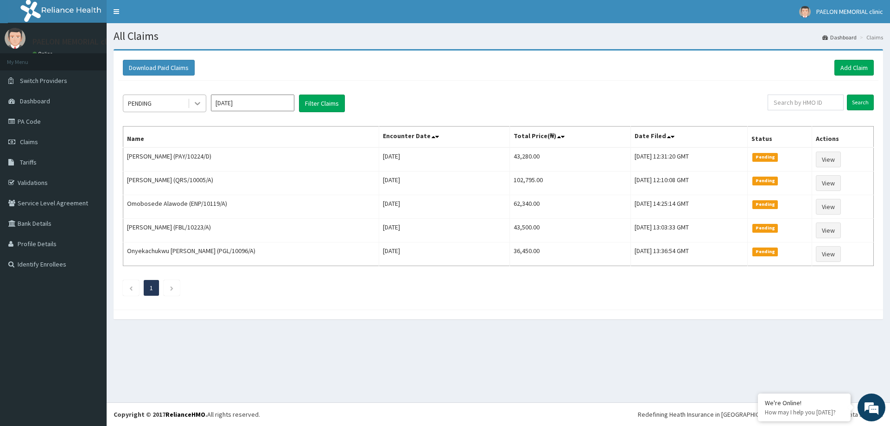
drag, startPoint x: 200, startPoint y: 100, endPoint x: 196, endPoint y: 109, distance: 10.4
click at [200, 101] on icon at bounding box center [197, 103] width 9 height 9
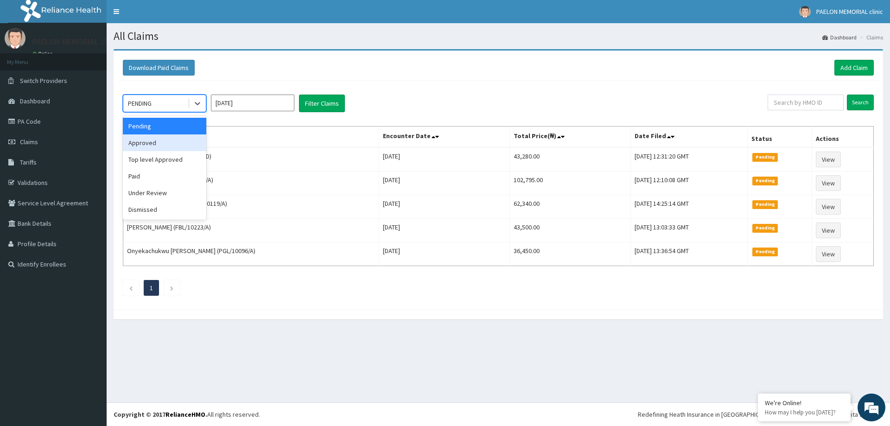
click at [162, 139] on div "Approved" at bounding box center [164, 142] width 83 height 17
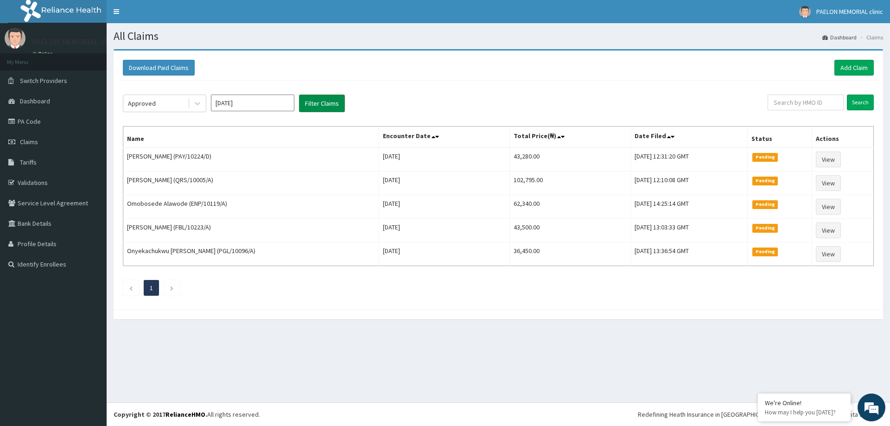
click at [335, 103] on button "Filter Claims" at bounding box center [322, 104] width 46 height 18
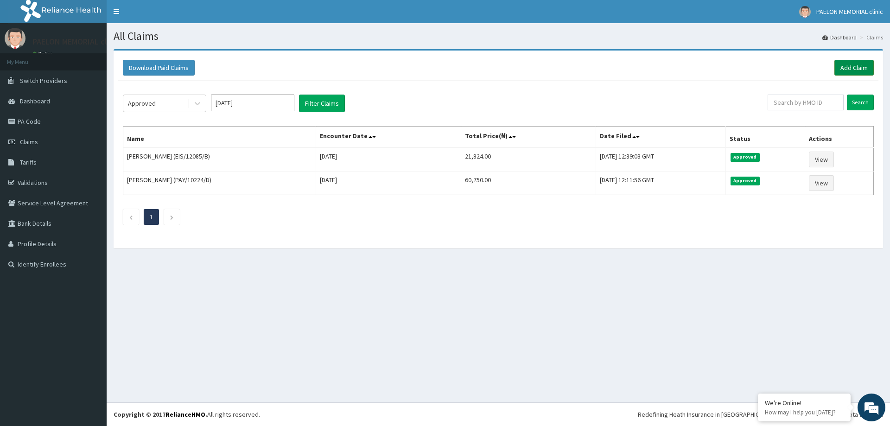
click at [850, 63] on link "Add Claim" at bounding box center [853, 68] width 39 height 16
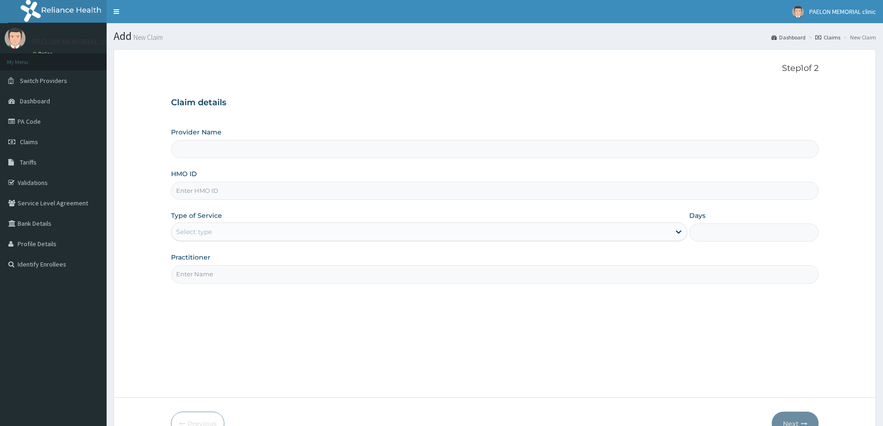
click at [249, 193] on input "HMO ID" at bounding box center [494, 191] width 647 height 18
paste input "LBP/10014/A"
type input "LBP/10014/A"
type input "Paelon Memorial Clinic- v/i"
type input "LBP/10014/A"
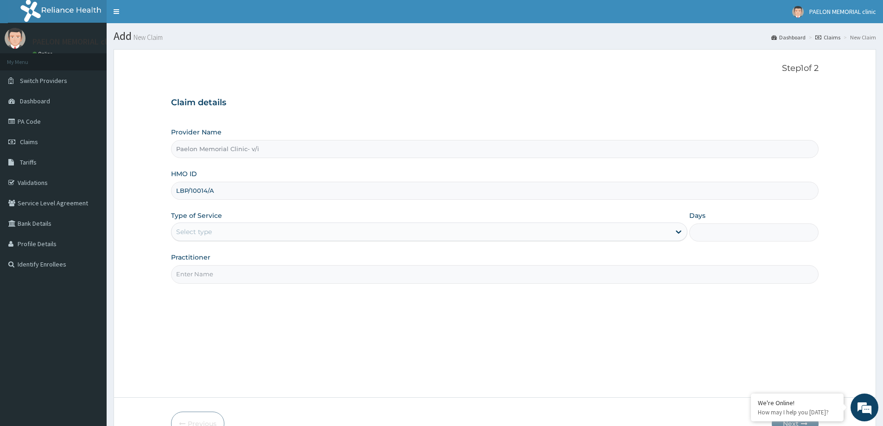
click at [258, 232] on div "Select type" at bounding box center [420, 231] width 499 height 15
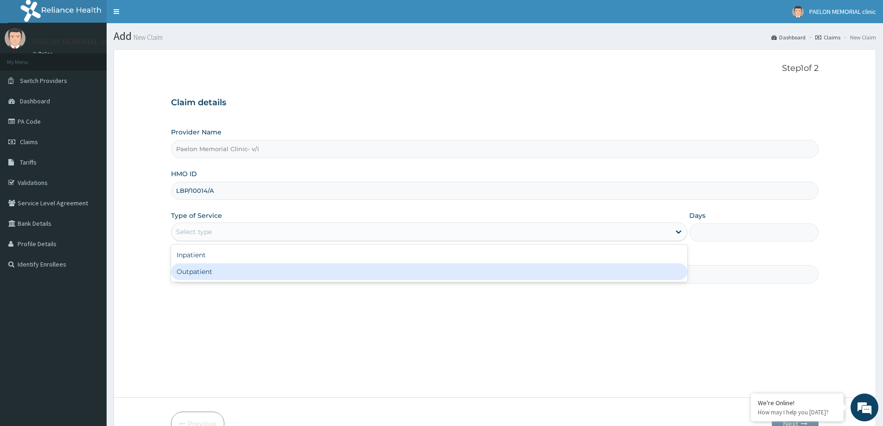
drag, startPoint x: 234, startPoint y: 271, endPoint x: 282, endPoint y: 280, distance: 48.5
click at [234, 272] on div "Outpatient" at bounding box center [429, 271] width 516 height 17
type input "1"
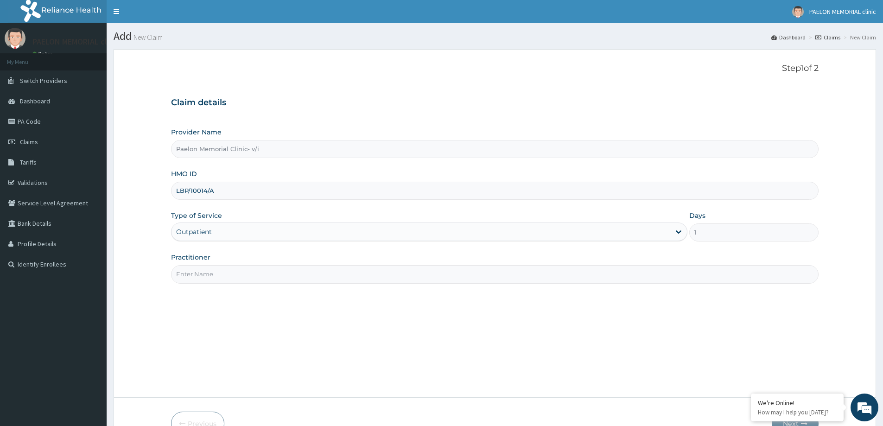
click at [283, 276] on input "Practitioner" at bounding box center [494, 274] width 647 height 18
type input "d"
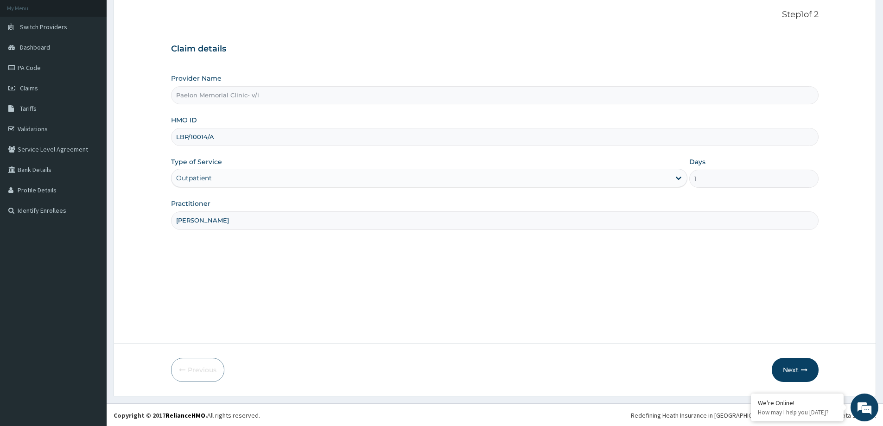
scroll to position [55, 0]
type input "DR SALAMI"
click at [789, 368] on button "Next" at bounding box center [795, 369] width 47 height 24
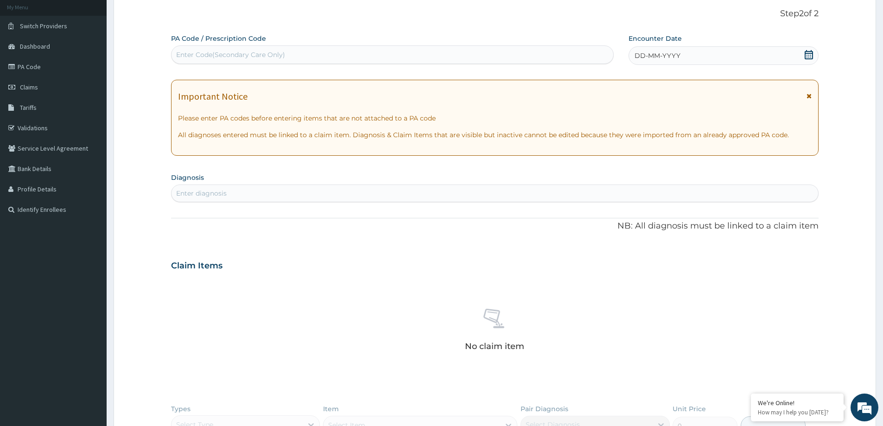
click at [235, 56] on div "Enter Code(Secondary Care Only)" at bounding box center [230, 54] width 109 height 9
paste input "PA/60135A"
type input "PA/60135A"
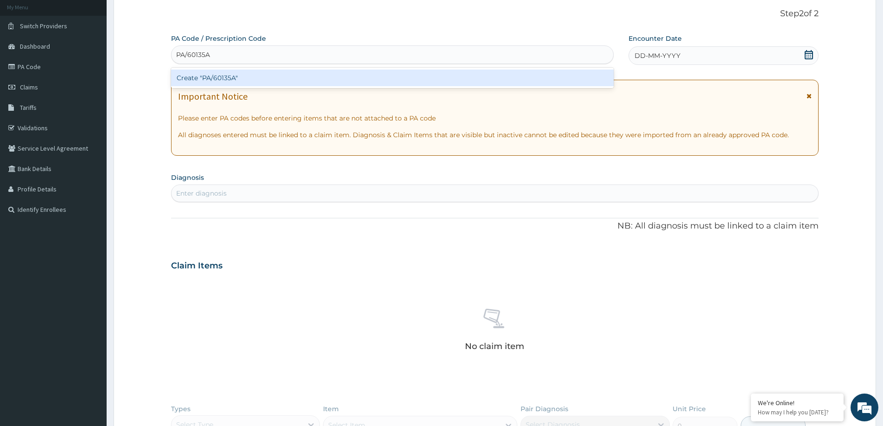
click at [219, 83] on div "Create "PA/60135A"" at bounding box center [392, 78] width 443 height 17
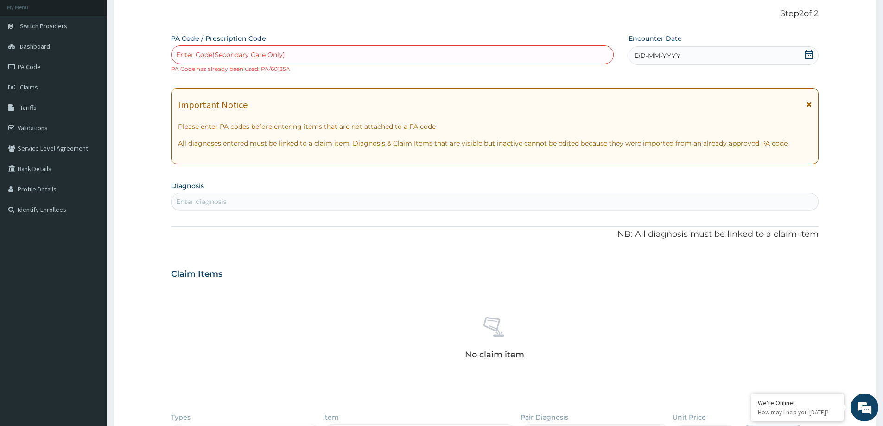
click at [243, 57] on div "Enter Code(Secondary Care Only)" at bounding box center [230, 54] width 109 height 9
paste input "PA/410FFB"
type input "PA/410FFB"
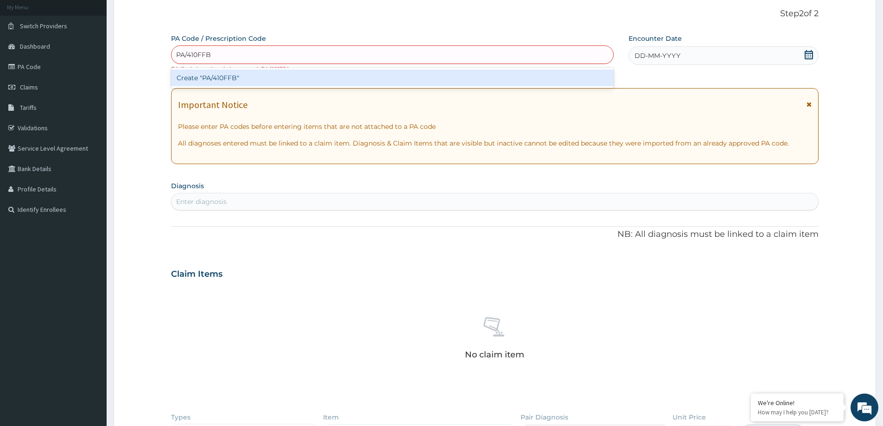
click at [239, 81] on div "Create "PA/410FFB"" at bounding box center [392, 78] width 443 height 17
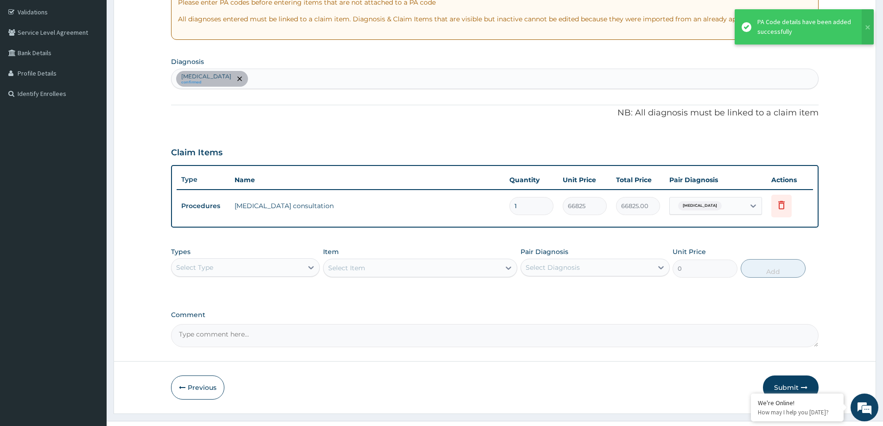
scroll to position [189, 0]
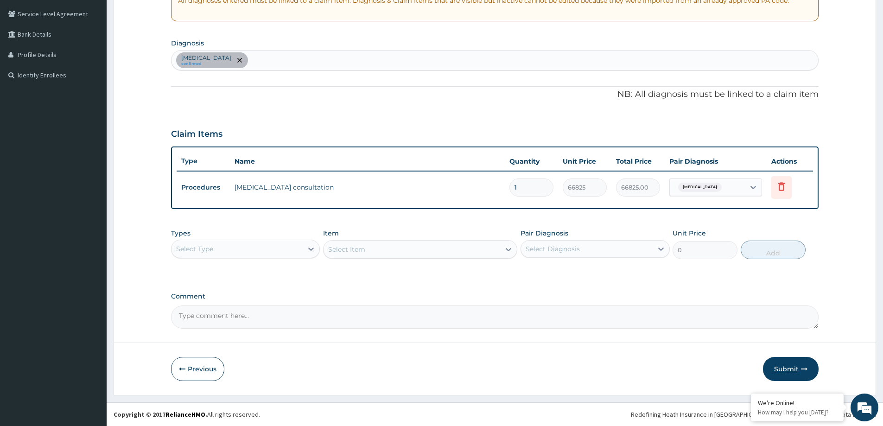
click at [798, 367] on button "Submit" at bounding box center [791, 369] width 56 height 24
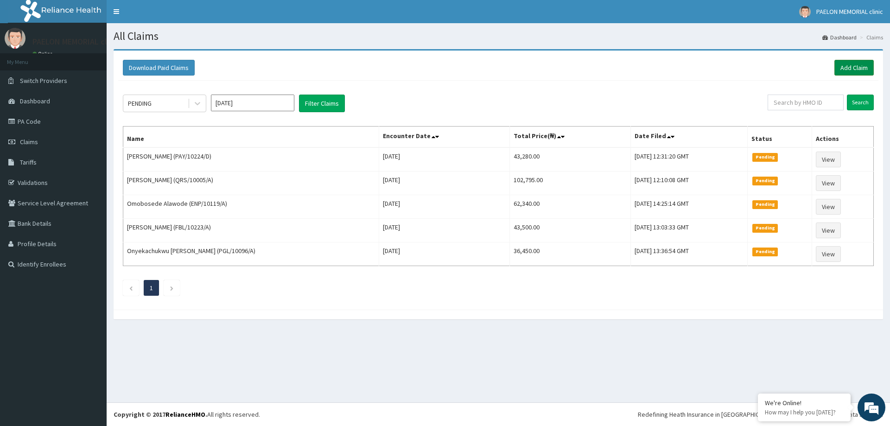
click at [857, 62] on link "Add Claim" at bounding box center [853, 68] width 39 height 16
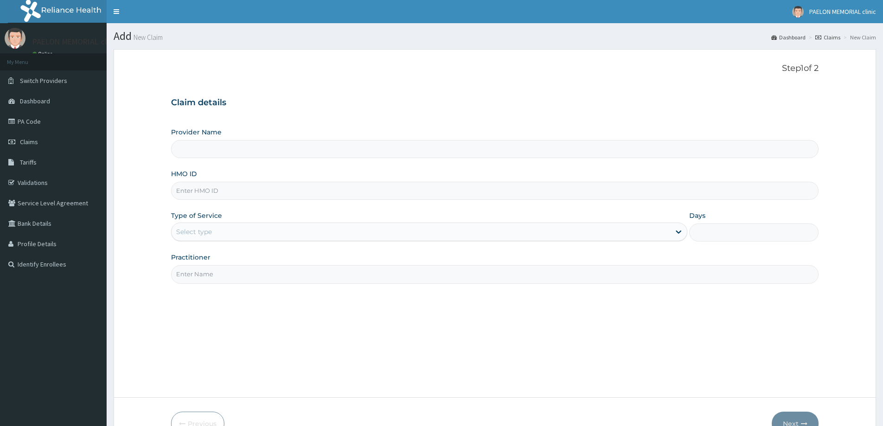
click at [203, 187] on input "HMO ID" at bounding box center [494, 191] width 647 height 18
type input "WUN/10006/B"
drag, startPoint x: 198, startPoint y: 229, endPoint x: 197, endPoint y: 235, distance: 6.2
click at [197, 234] on div "Select type" at bounding box center [194, 231] width 36 height 9
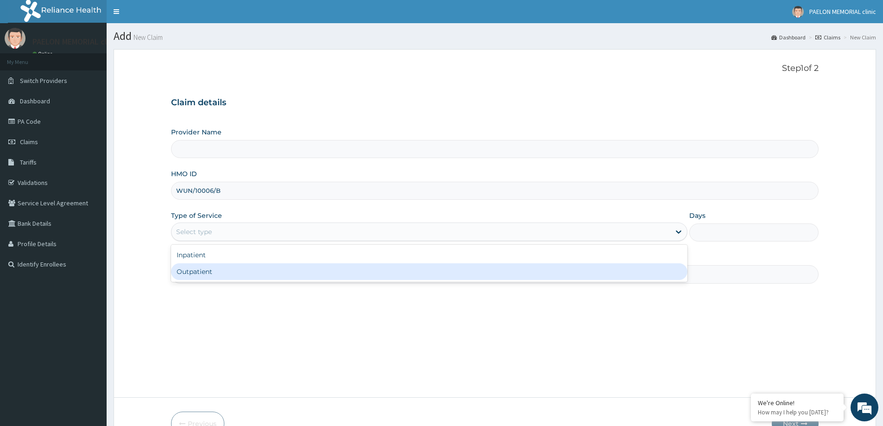
type input "Paelon Memorial Clinic- v/i"
click at [192, 270] on div "Outpatient" at bounding box center [429, 271] width 516 height 17
type input "1"
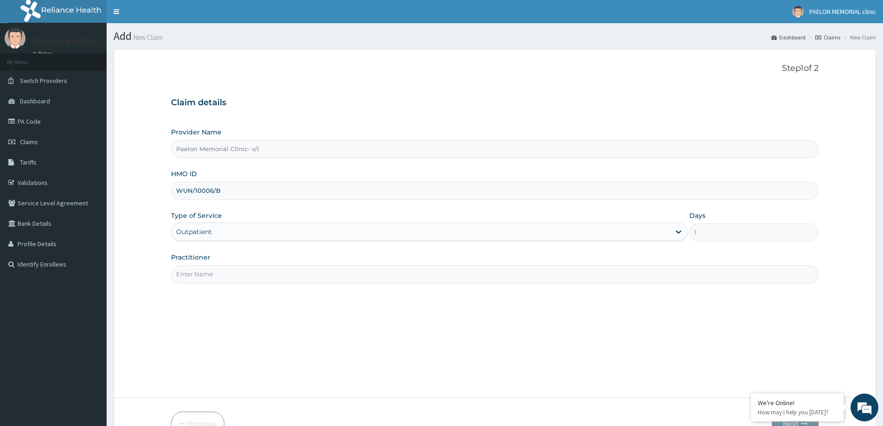
click at [218, 269] on input "Practitioner" at bounding box center [494, 274] width 647 height 18
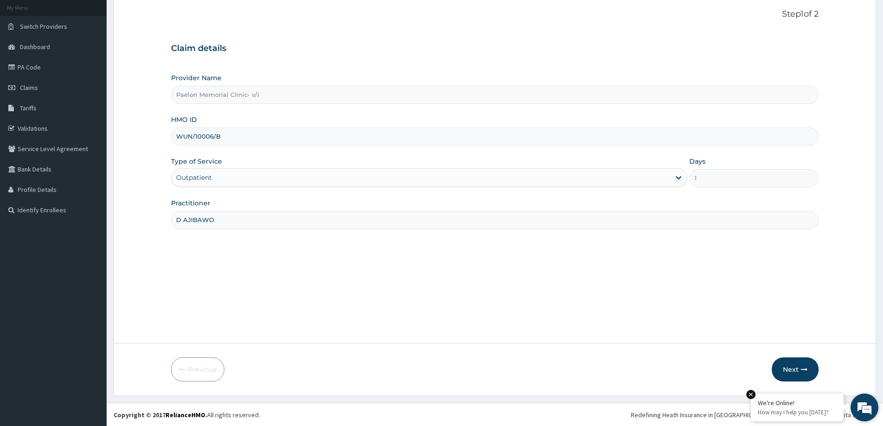
scroll to position [55, 0]
type input "D AJIBAWO"
click at [795, 368] on button "Next" at bounding box center [795, 369] width 47 height 24
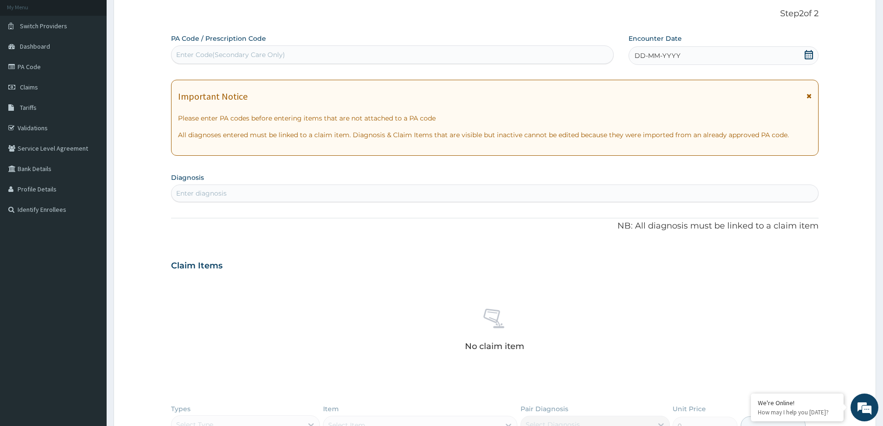
scroll to position [0, 0]
click at [239, 59] on div "Enter Code(Secondary Care Only)" at bounding box center [230, 54] width 109 height 9
paste input "PA/438E3B"
type input "PA/438E3B"
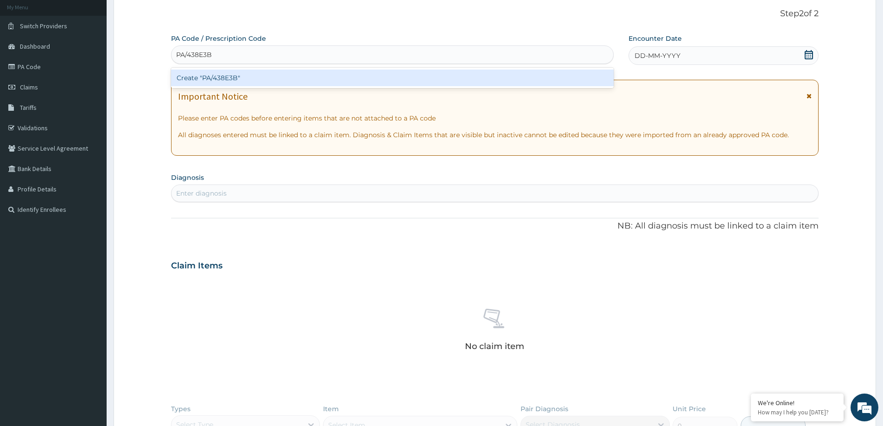
click at [237, 76] on div "Create "PA/438E3B"" at bounding box center [392, 78] width 443 height 17
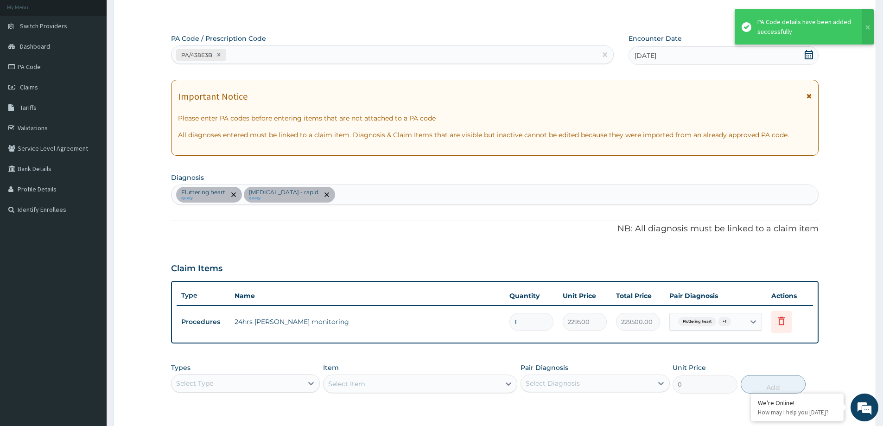
click at [296, 58] on div "PA/438E3B" at bounding box center [383, 54] width 425 height 15
paste input "PA/8D8F8D"
type input "PA/8D8F8D"
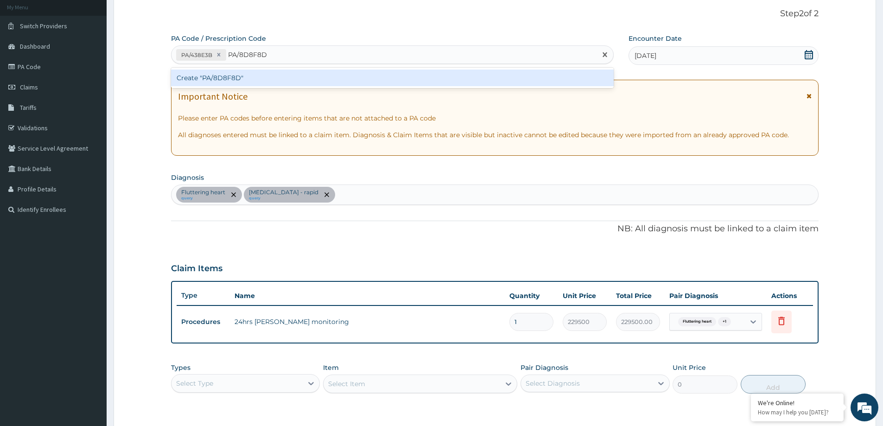
click at [319, 77] on div "Create "PA/8D8F8D"" at bounding box center [392, 78] width 443 height 17
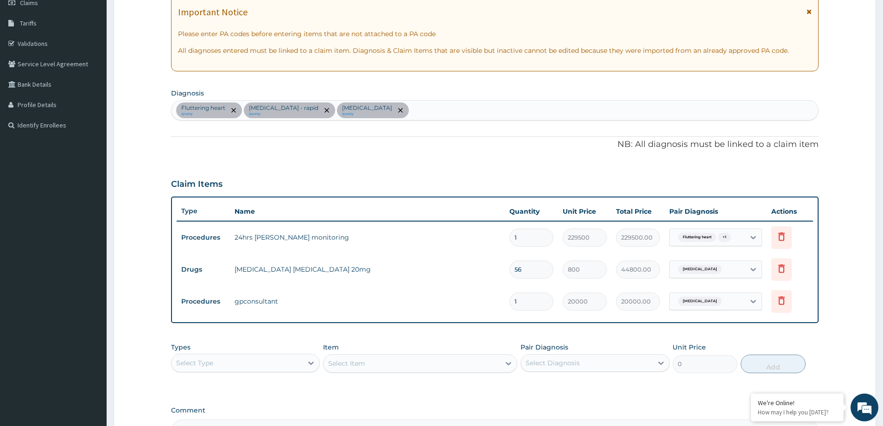
scroll to position [147, 0]
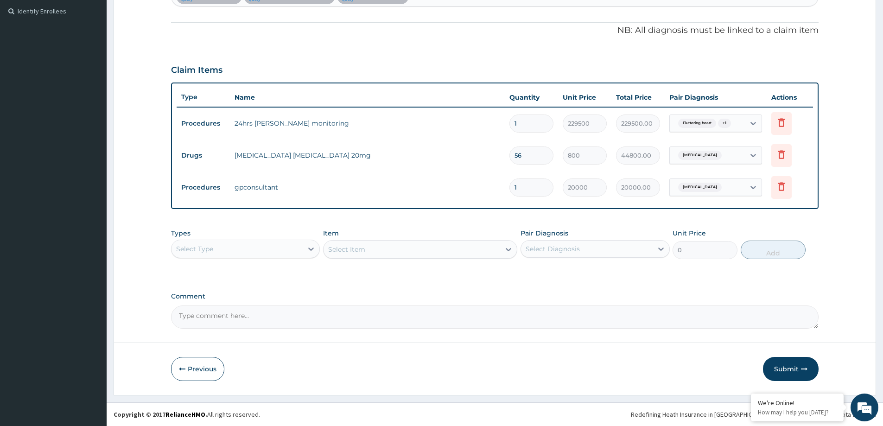
click at [794, 366] on button "Submit" at bounding box center [791, 369] width 56 height 24
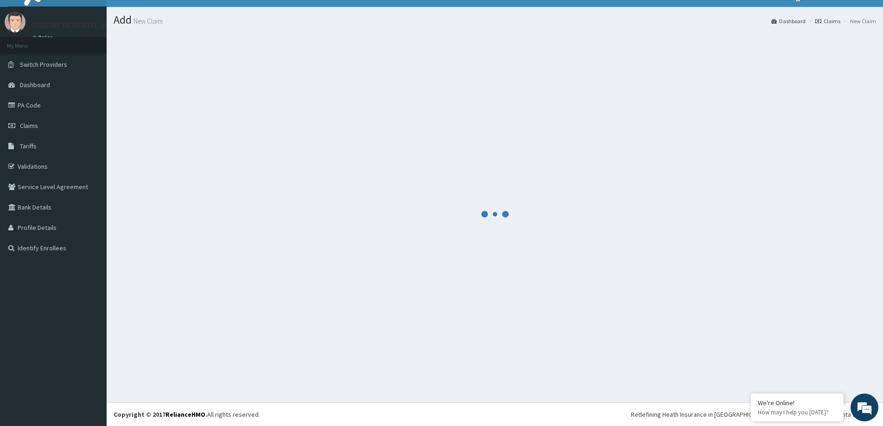
scroll to position [253, 0]
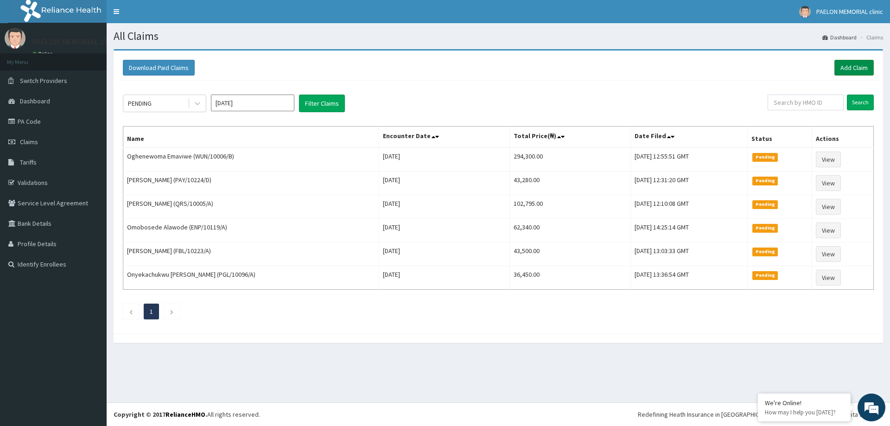
click at [856, 66] on link "Add Claim" at bounding box center [853, 68] width 39 height 16
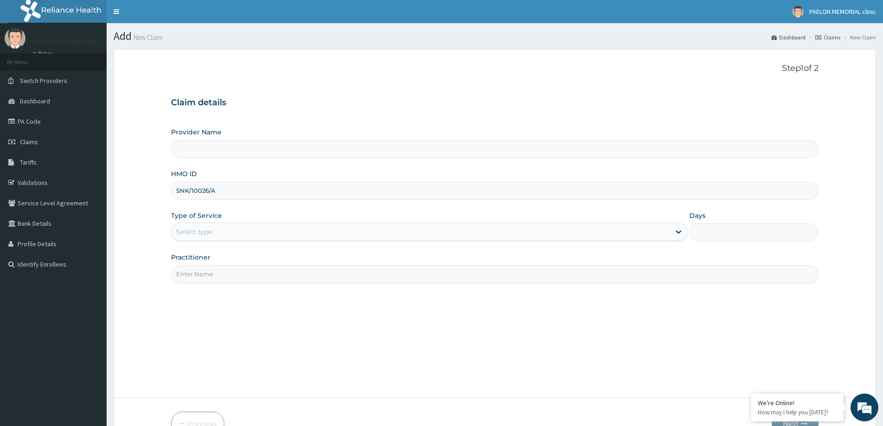
type input "SNK/10026/A"
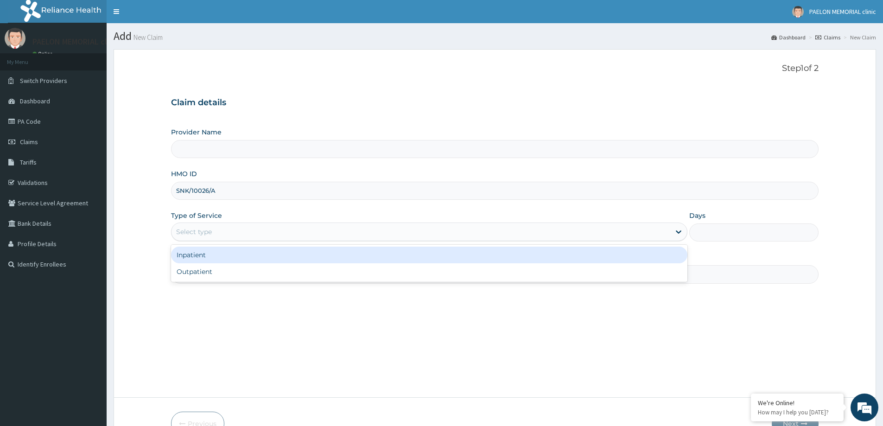
click at [198, 236] on div "Select type" at bounding box center [194, 231] width 36 height 9
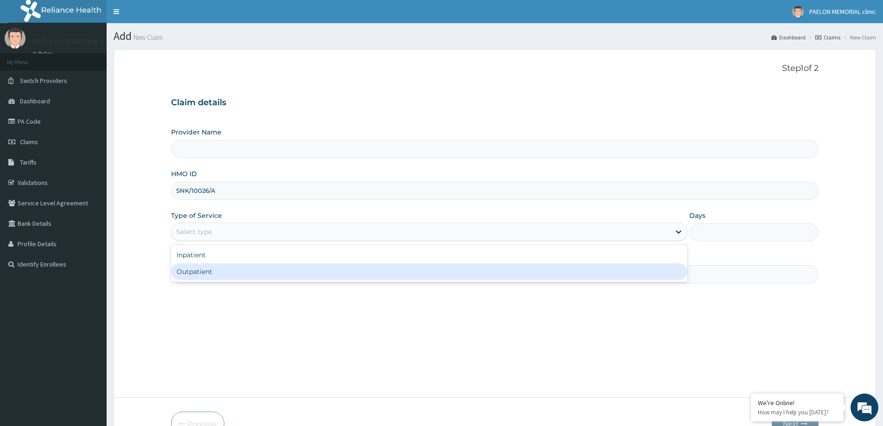
click at [196, 270] on div "Outpatient" at bounding box center [429, 271] width 516 height 17
type input "1"
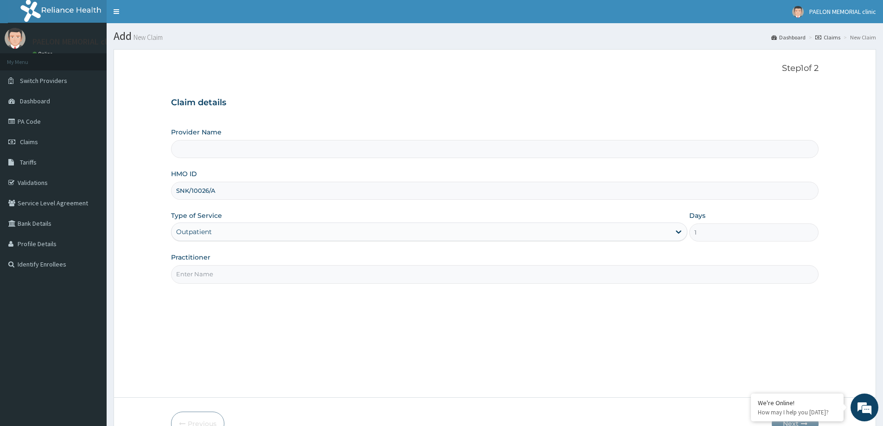
type input "Paelon Memorial Clinic- v/i"
click at [234, 278] on input "Practitioner" at bounding box center [494, 274] width 647 height 18
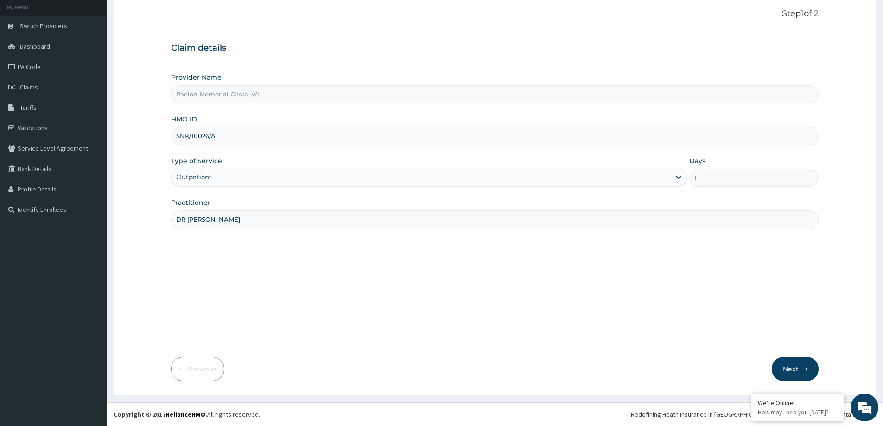
type input "DR [PERSON_NAME]"
click at [790, 363] on button "Next" at bounding box center [795, 369] width 47 height 24
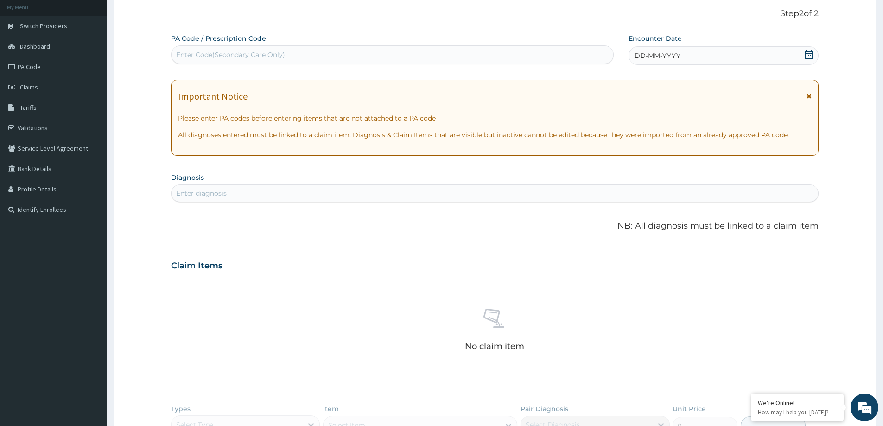
scroll to position [0, 0]
click at [307, 57] on div "Enter Code(Secondary Care Only)" at bounding box center [392, 54] width 442 height 15
paste input "PA/226FAB"
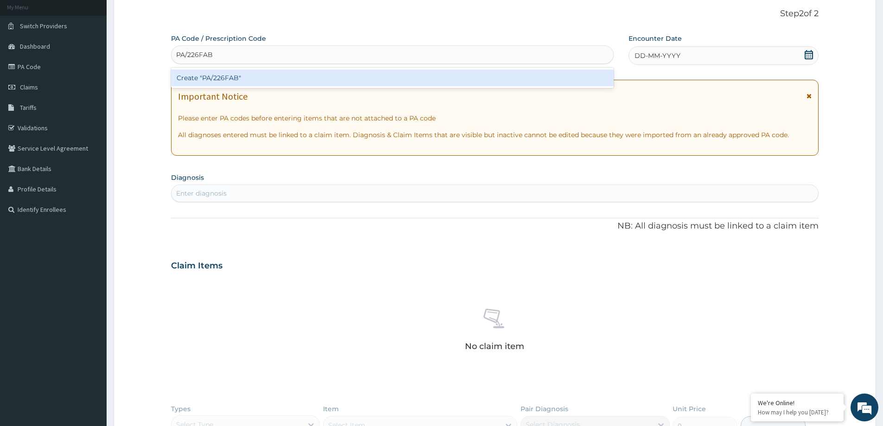
type input "PA/226FAB"
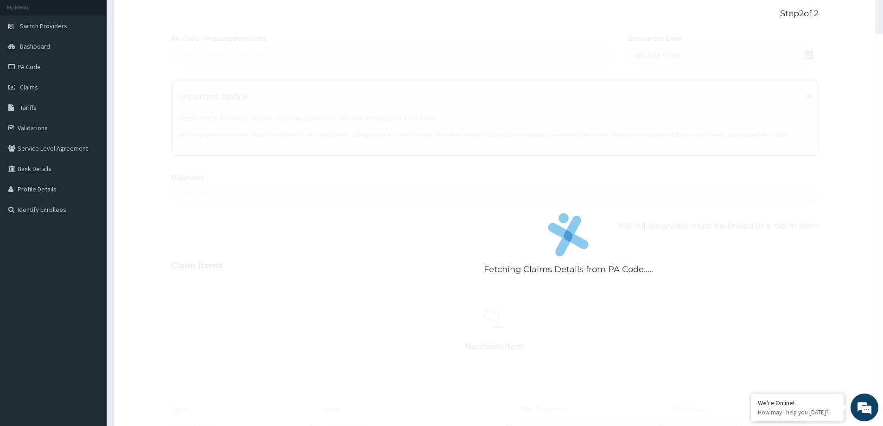
click at [272, 66] on div "Fetching Claims Details from PA Code..... PA Code / Prescription Code Enter Cod…" at bounding box center [494, 269] width 647 height 470
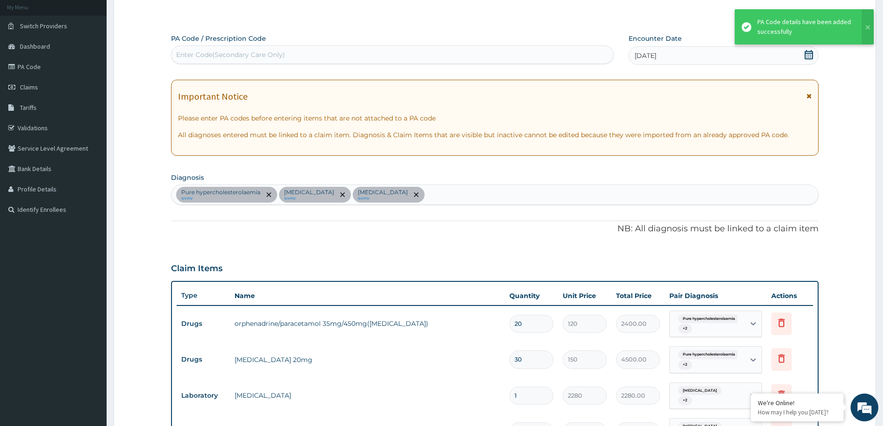
scroll to position [67, 0]
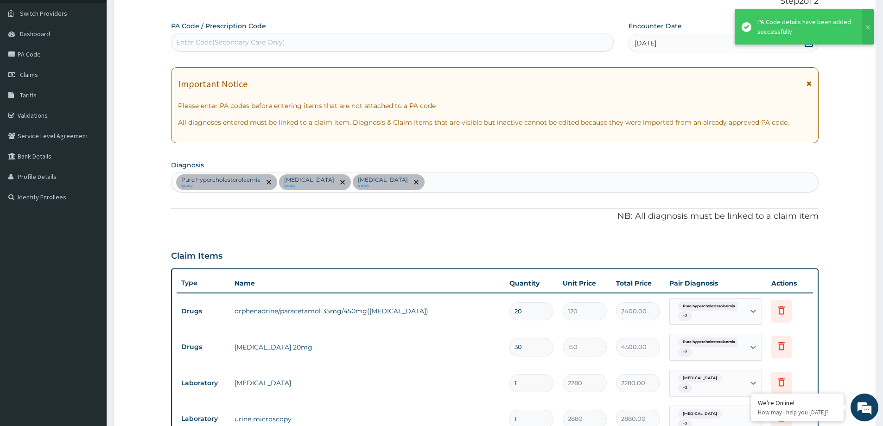
click at [282, 43] on div "Enter Code(Secondary Care Only)" at bounding box center [230, 42] width 109 height 9
paste input "PA/A4C796"
type input "PA/A4C796"
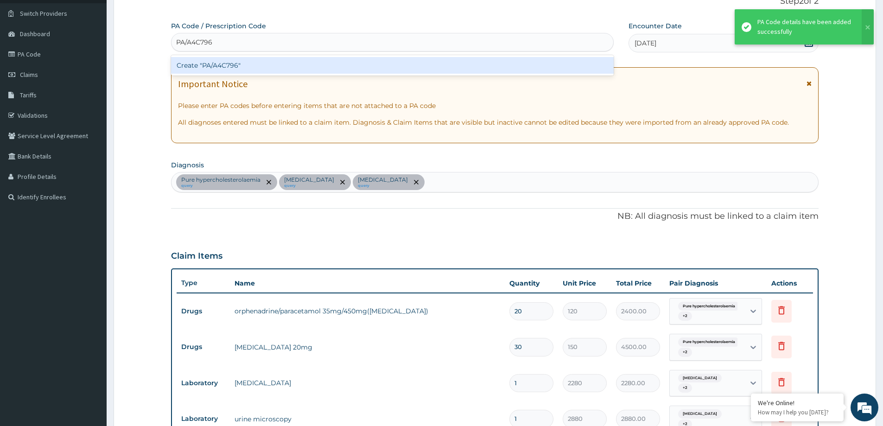
click at [263, 65] on div "Create "PA/A4C796"" at bounding box center [392, 65] width 443 height 17
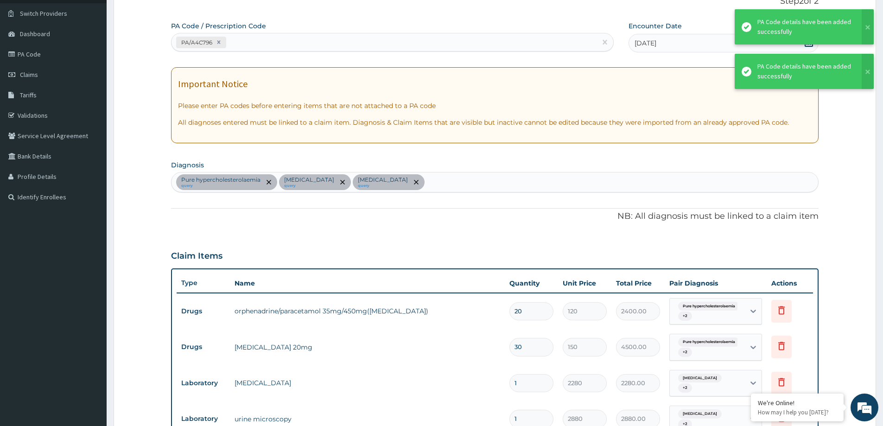
scroll to position [303, 0]
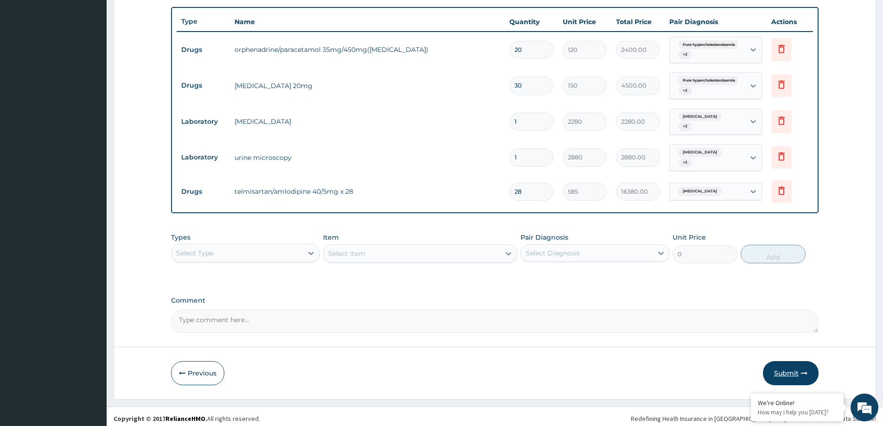
click at [788, 373] on button "Submit" at bounding box center [791, 373] width 56 height 24
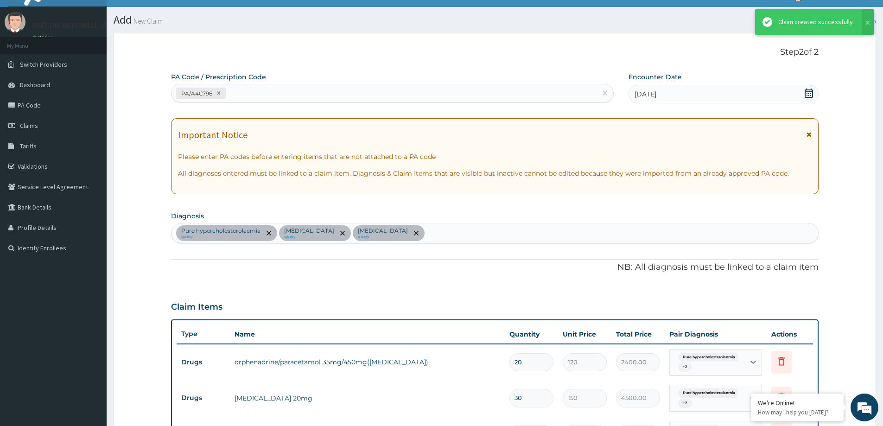
scroll to position [329, 0]
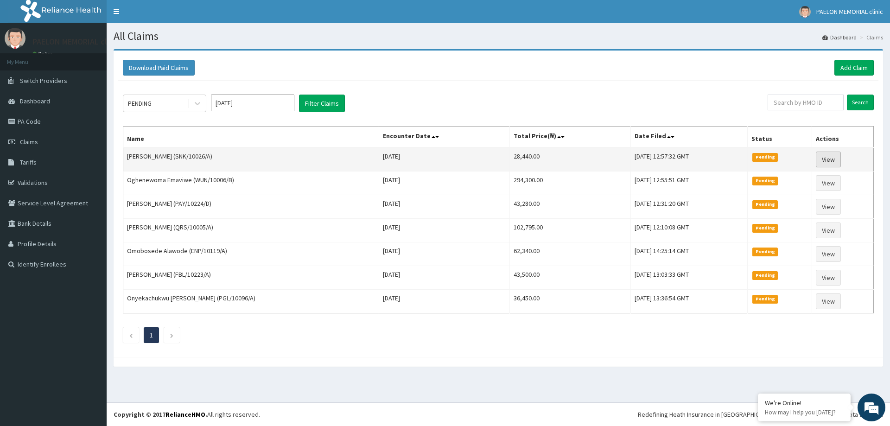
click at [835, 156] on link "View" at bounding box center [828, 160] width 25 height 16
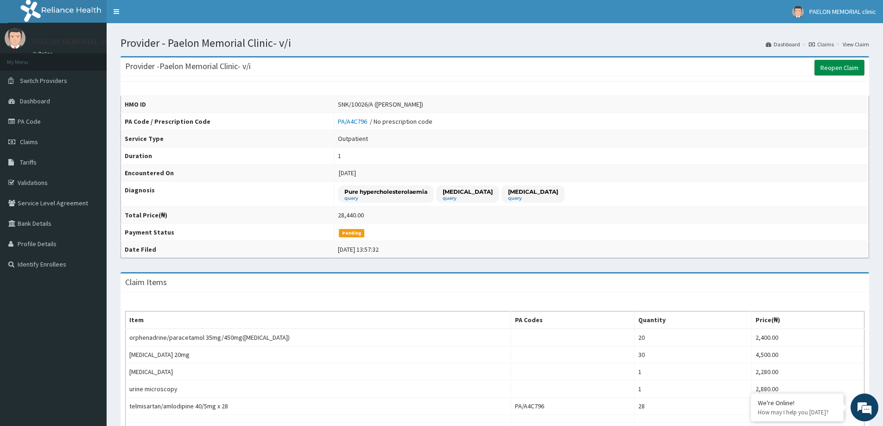
click at [833, 68] on link "Reopen Claim" at bounding box center [839, 68] width 50 height 16
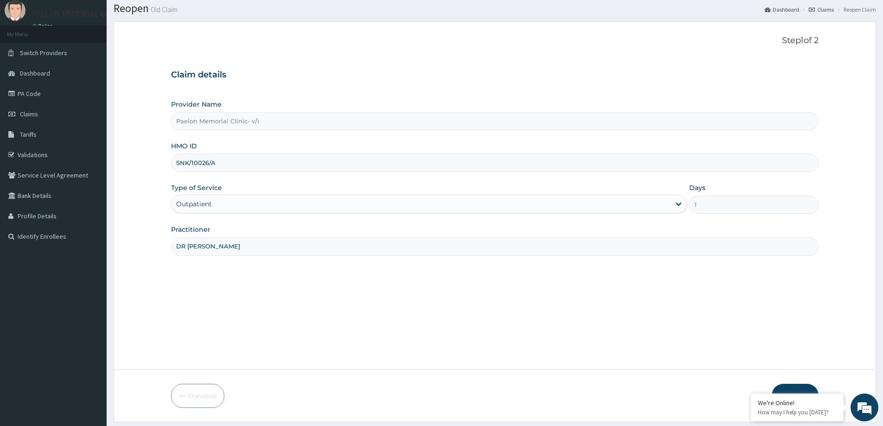
scroll to position [55, 0]
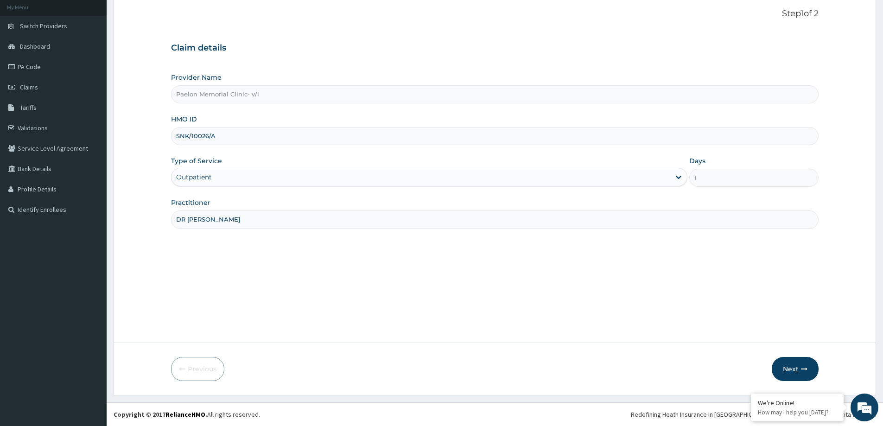
click at [791, 375] on button "Next" at bounding box center [795, 369] width 47 height 24
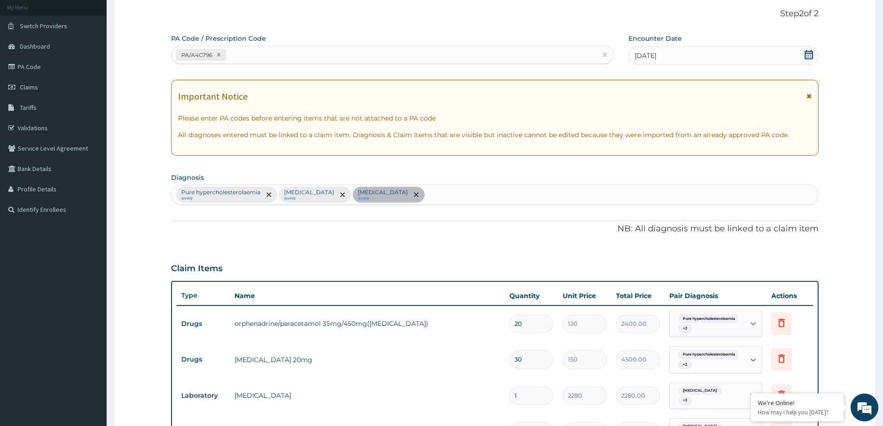
scroll to position [240, 0]
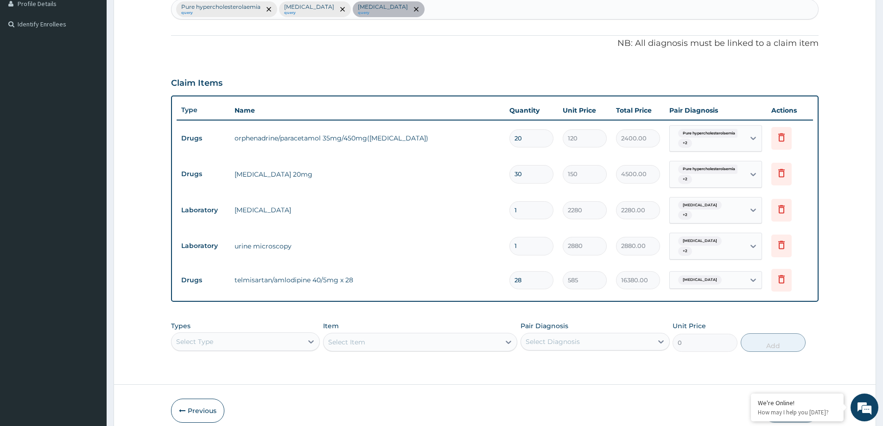
click at [269, 332] on div "Select Type" at bounding box center [245, 341] width 149 height 19
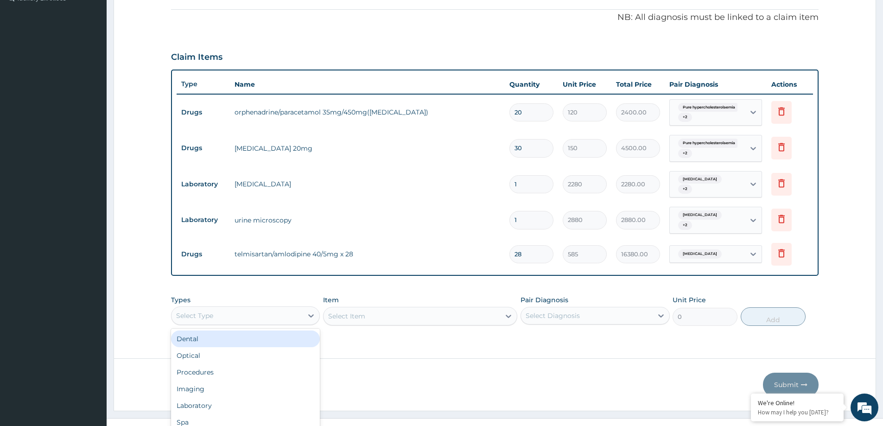
scroll to position [0, 0]
type input "P"
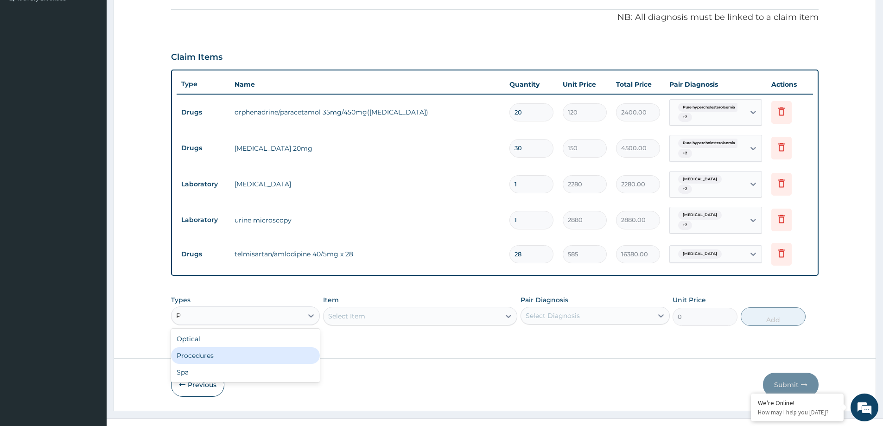
click at [247, 348] on div "Procedures" at bounding box center [245, 355] width 149 height 17
click at [579, 308] on div "Select Diagnosis" at bounding box center [586, 315] width 131 height 15
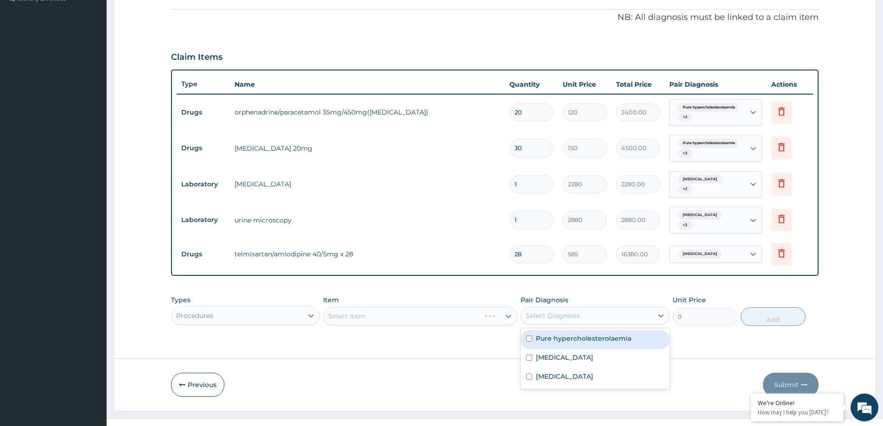
drag, startPoint x: 576, startPoint y: 327, endPoint x: 566, endPoint y: 360, distance: 34.3
click at [575, 336] on div "Pure hypercholesterolaemia" at bounding box center [594, 339] width 149 height 19
checkbox input "true"
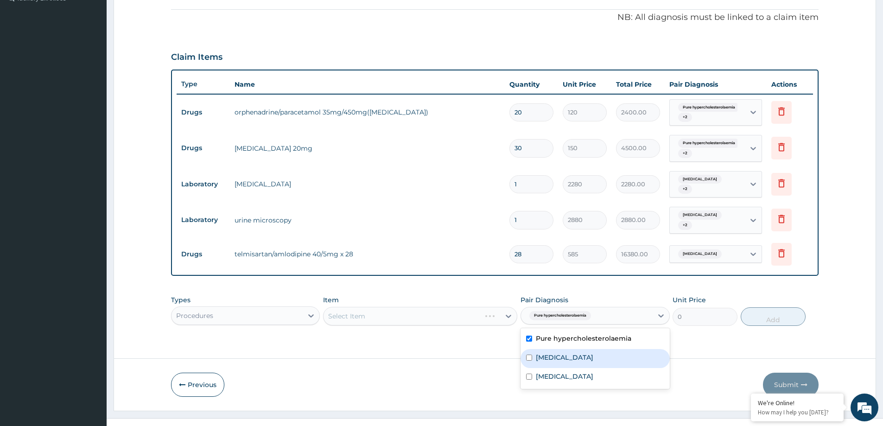
drag, startPoint x: 566, startPoint y: 349, endPoint x: 562, endPoint y: 366, distance: 16.7
click at [566, 353] on label "Urolithiasis" at bounding box center [564, 357] width 57 height 9
checkbox input "true"
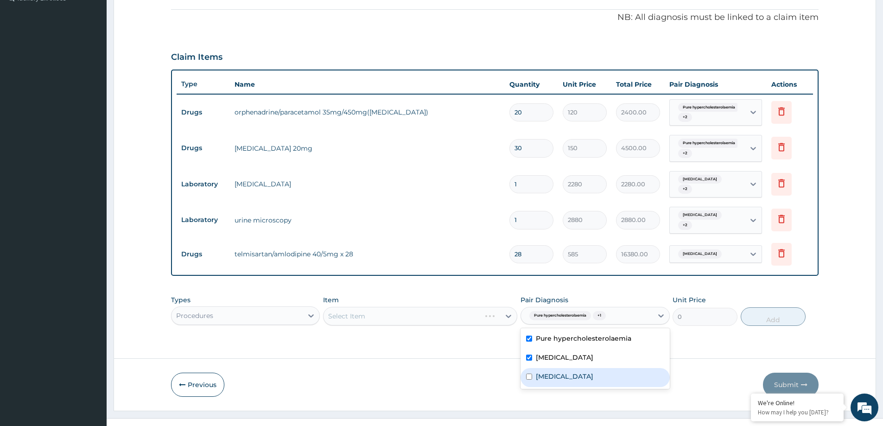
click at [562, 372] on label "Essential hypertension" at bounding box center [564, 376] width 57 height 9
checkbox input "true"
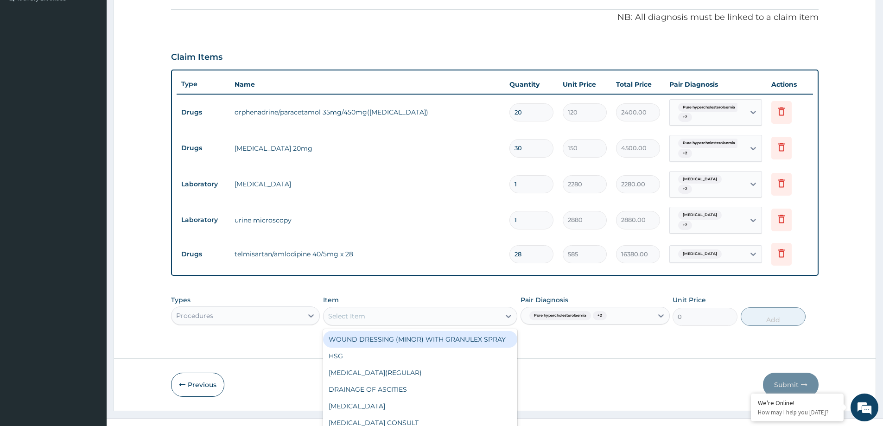
click at [449, 314] on div "option WOUND DRESSING (MINOR) WITH GRANULEX SPRAY focused, 1 of 397. 397 result…" at bounding box center [420, 316] width 194 height 19
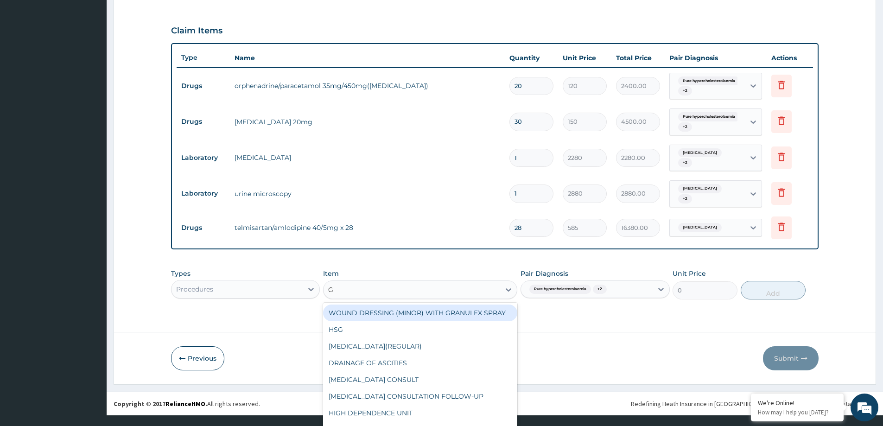
type input "GP"
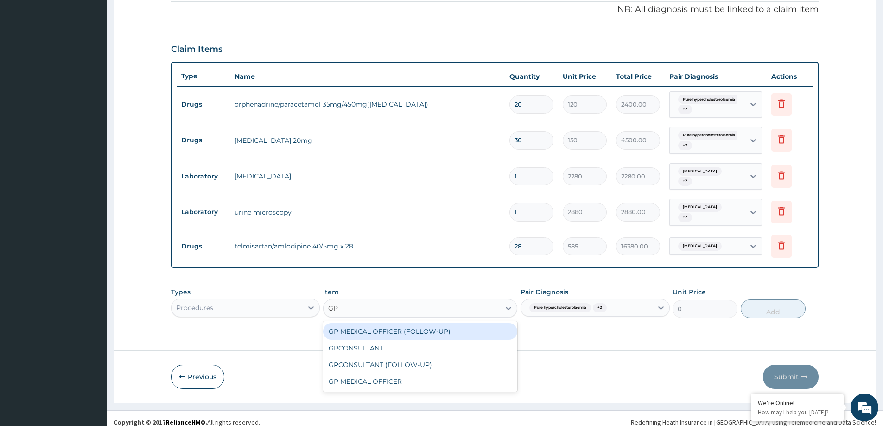
scroll to position [0, 0]
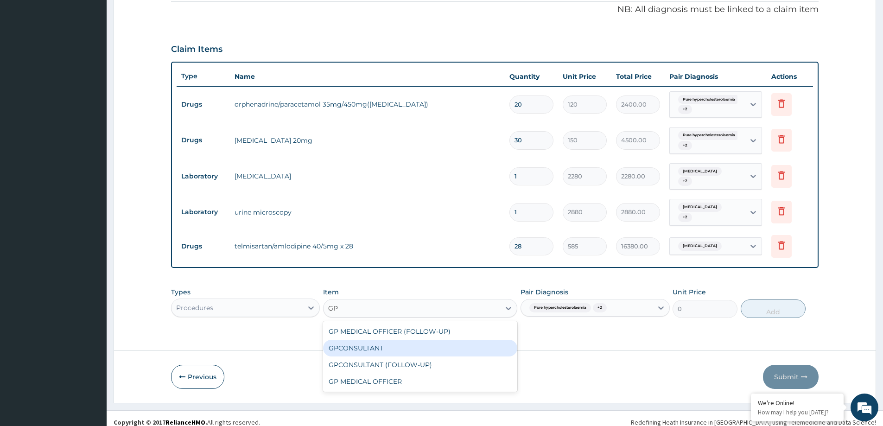
click at [394, 342] on div "GPCONSULTANT" at bounding box center [420, 348] width 194 height 17
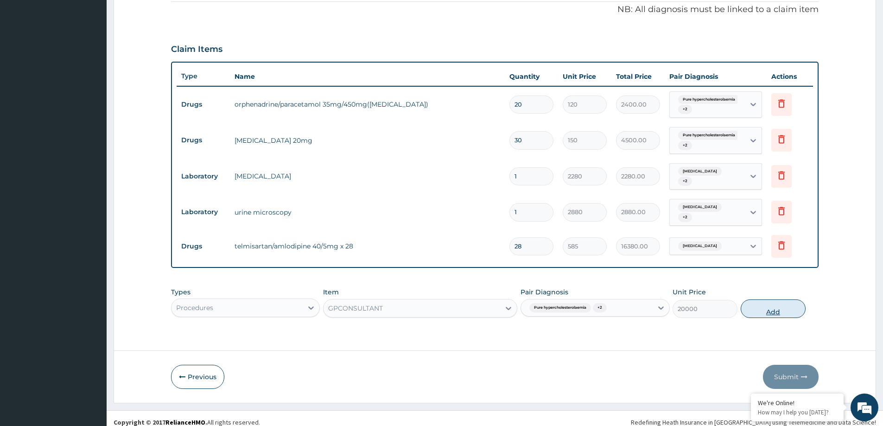
click at [767, 304] on button "Add" at bounding box center [773, 308] width 65 height 19
type input "0"
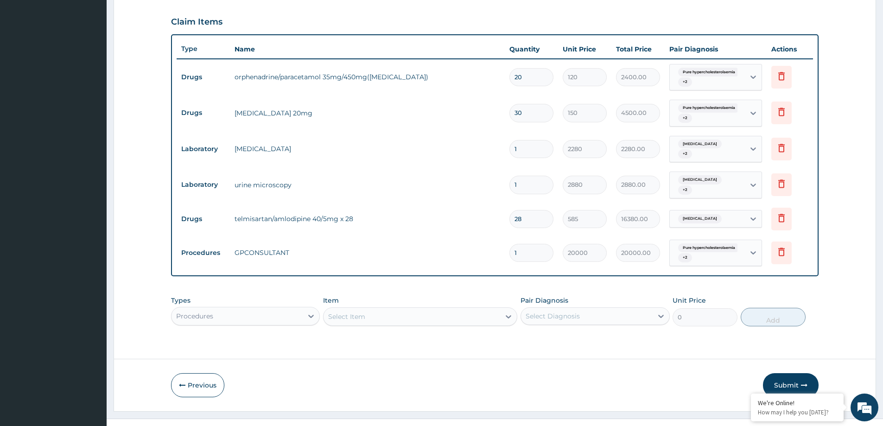
scroll to position [310, 0]
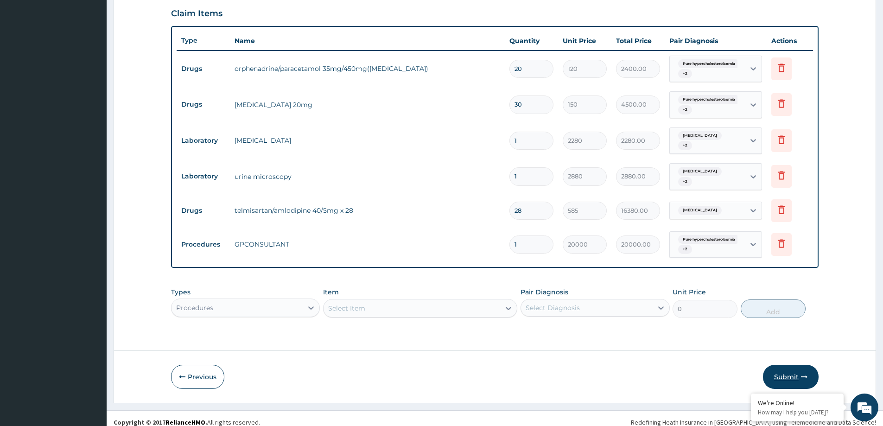
click at [797, 367] on button "Submit" at bounding box center [791, 377] width 56 height 24
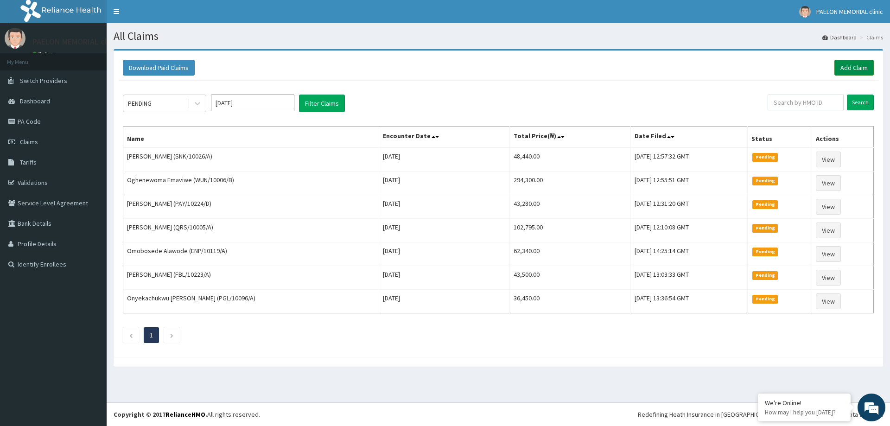
click at [859, 68] on link "Add Claim" at bounding box center [853, 68] width 39 height 16
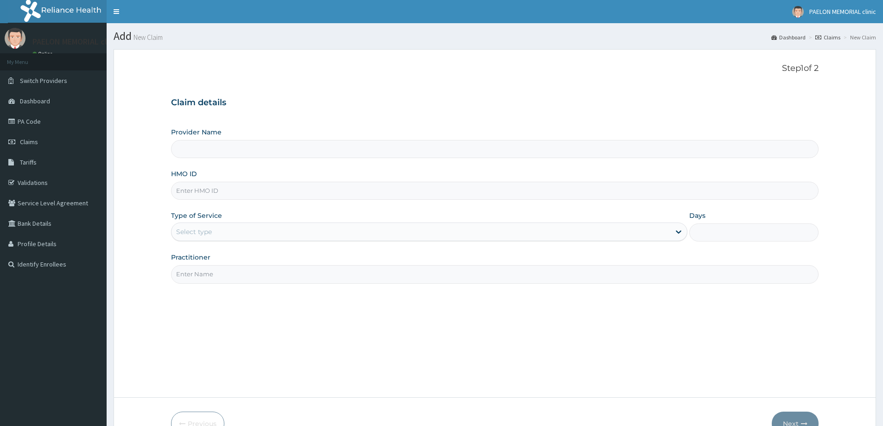
click at [235, 194] on input "HMO ID" at bounding box center [494, 191] width 647 height 18
paste input "PTE/10053/A"
type input "PTE/10053/A"
click at [242, 234] on div "Select type" at bounding box center [420, 231] width 499 height 15
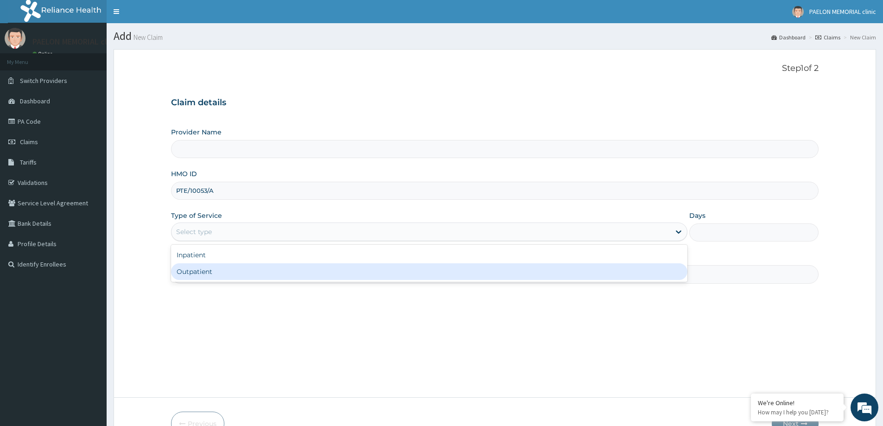
type input "Paelon Memorial Clinic- v/i"
click at [228, 266] on div "Outpatient" at bounding box center [429, 271] width 516 height 17
type input "1"
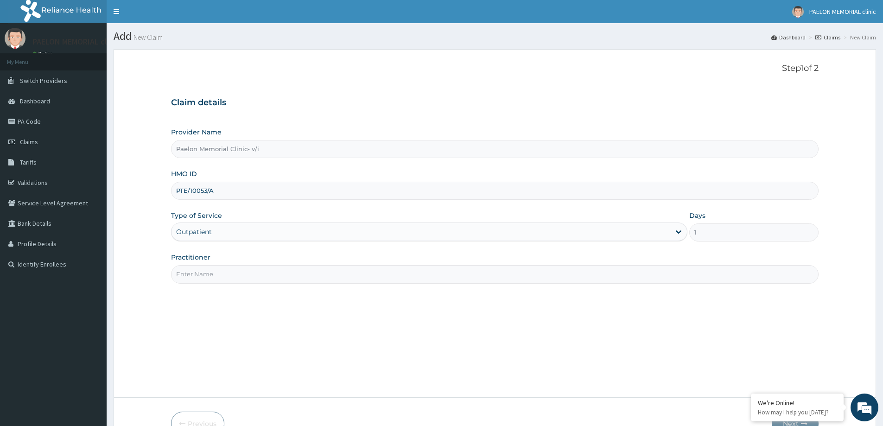
click at [234, 272] on input "Practitioner" at bounding box center [494, 274] width 647 height 18
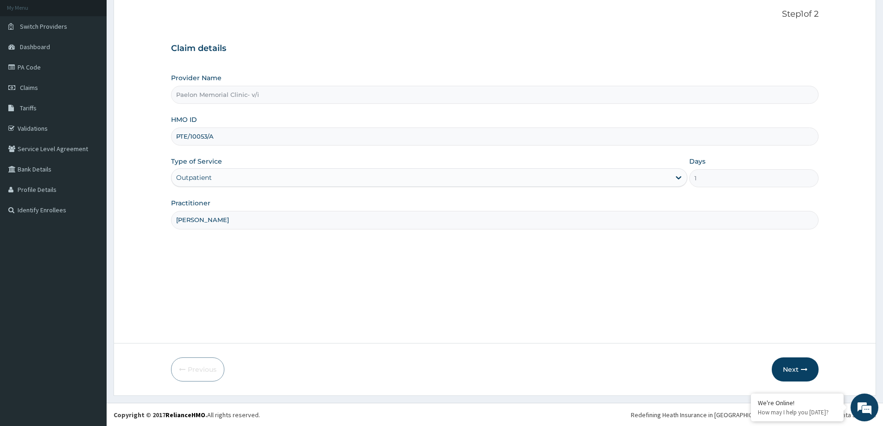
scroll to position [55, 0]
type input "DR TALABI"
click at [797, 367] on button "Next" at bounding box center [795, 369] width 47 height 24
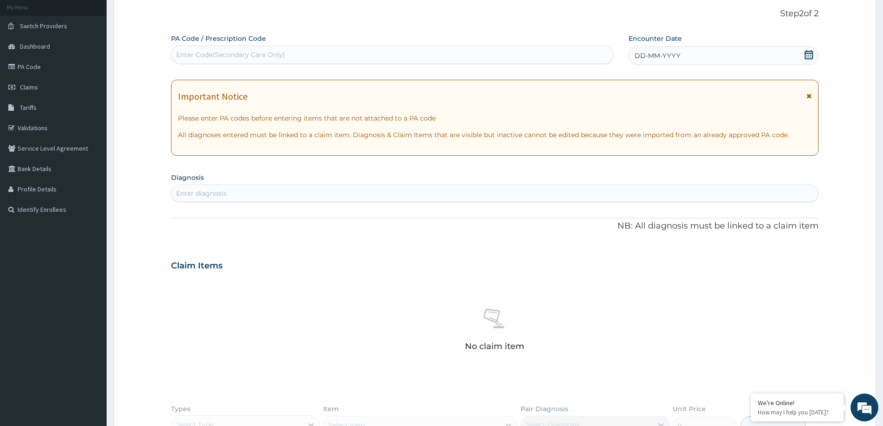
scroll to position [0, 0]
click at [294, 61] on div "Enter Code(Secondary Care Only)" at bounding box center [392, 54] width 442 height 15
paste input "PA/90F85A"
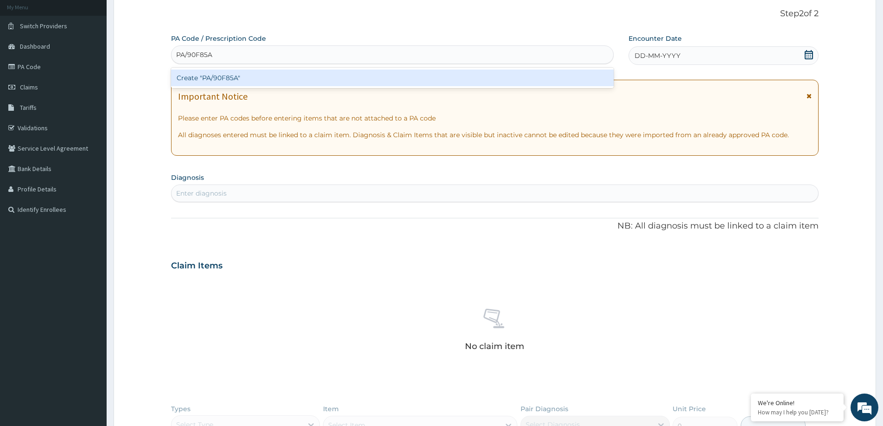
type input "PA/90F85A"
click at [289, 78] on div "Create "PA/90F85A"" at bounding box center [392, 78] width 443 height 17
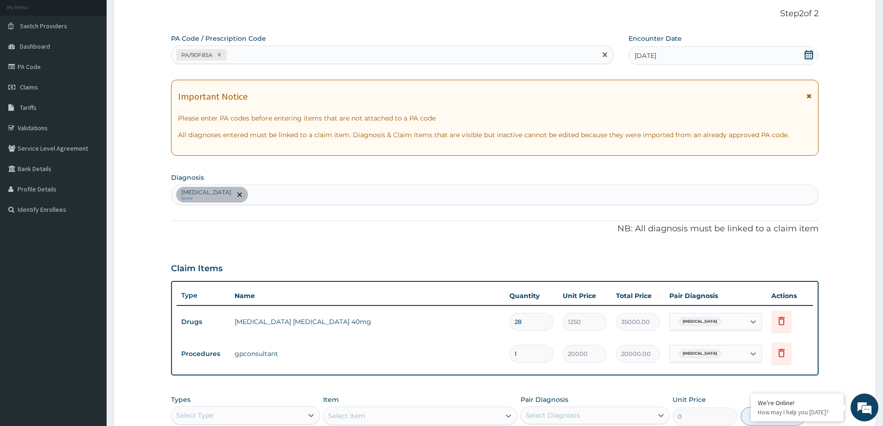
click at [260, 57] on div "PA/90F85A" at bounding box center [383, 54] width 425 height 15
paste input "PA/0E8F43"
type input "PA/0E8F43"
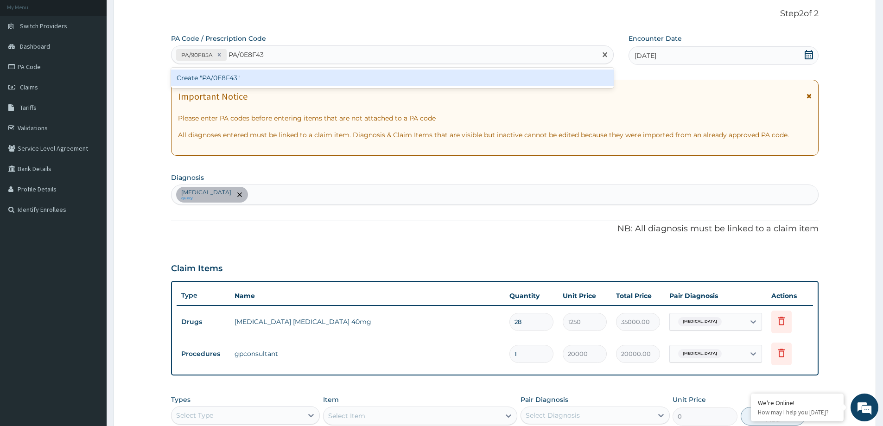
click at [251, 78] on div "Create "PA/0E8F43"" at bounding box center [392, 78] width 443 height 17
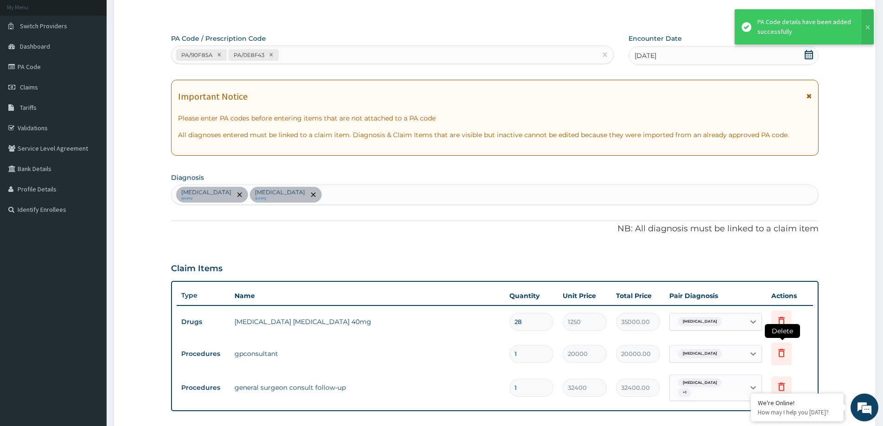
click at [779, 352] on icon at bounding box center [781, 352] width 6 height 8
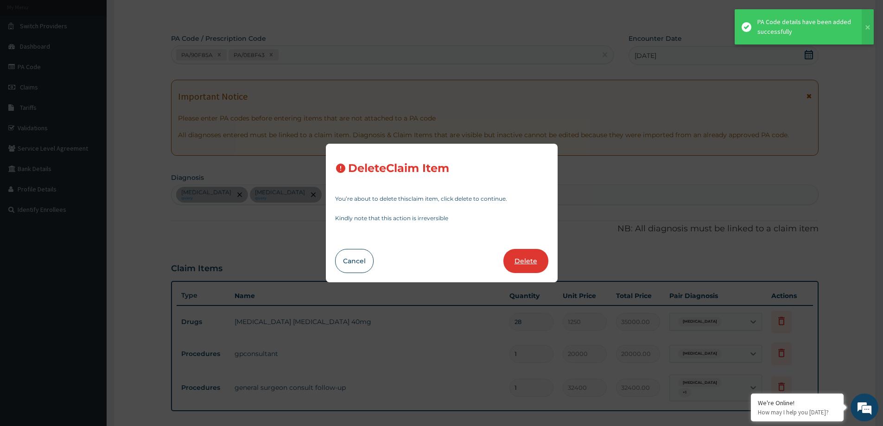
click at [518, 260] on button "Delete" at bounding box center [525, 261] width 45 height 24
type input "32400"
type input "32400.00"
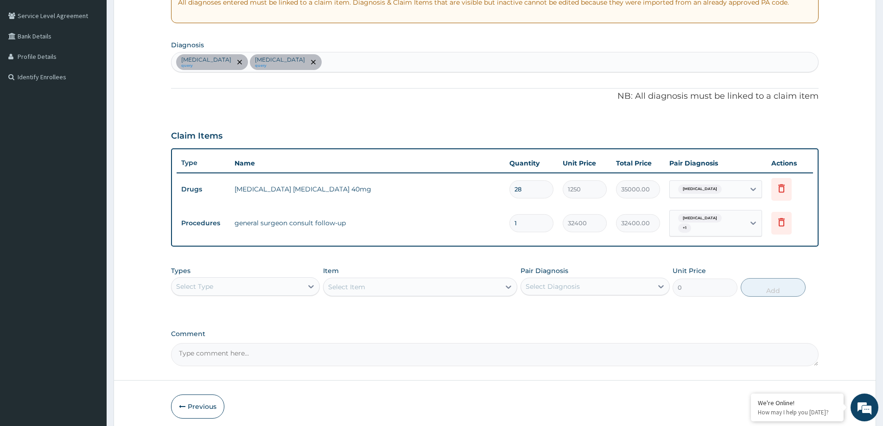
scroll to position [221, 0]
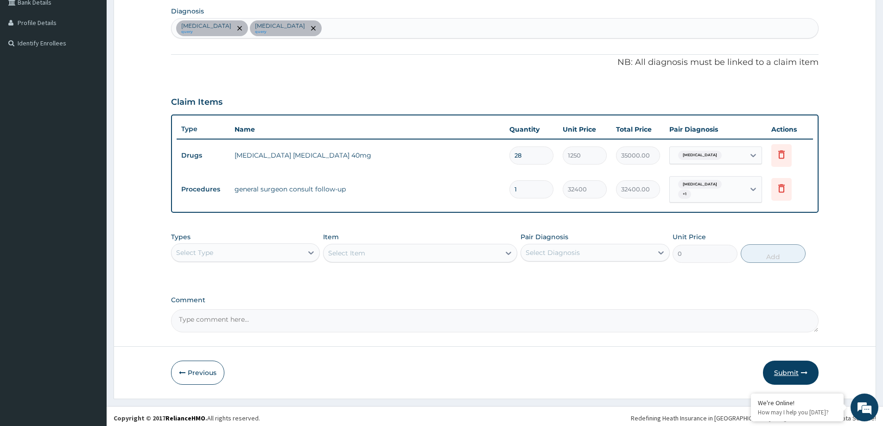
click at [777, 368] on button "Submit" at bounding box center [791, 373] width 56 height 24
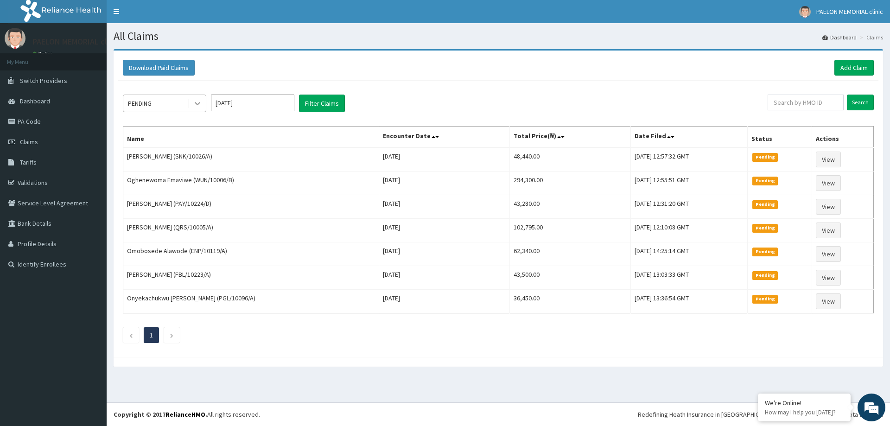
click at [199, 102] on icon at bounding box center [198, 103] width 6 height 3
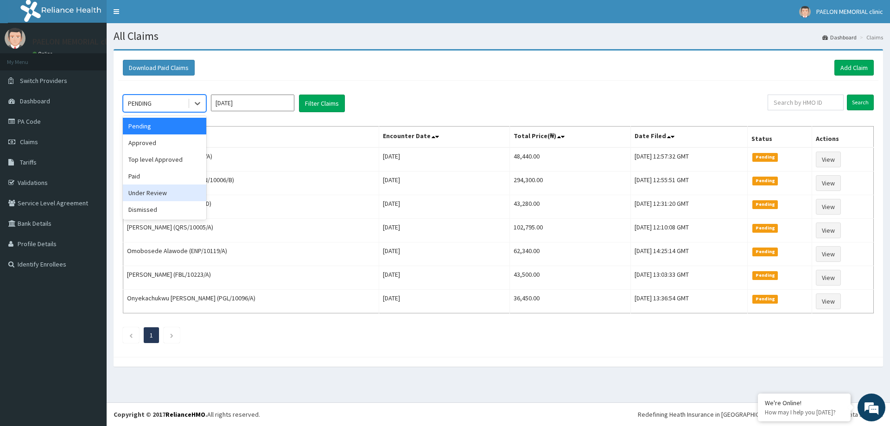
click at [174, 200] on div "Under Review" at bounding box center [164, 192] width 83 height 17
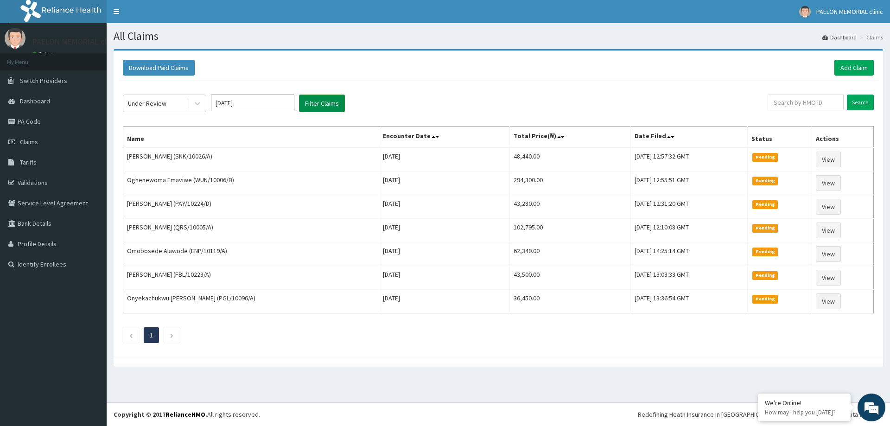
click at [311, 108] on button "Filter Claims" at bounding box center [322, 104] width 46 height 18
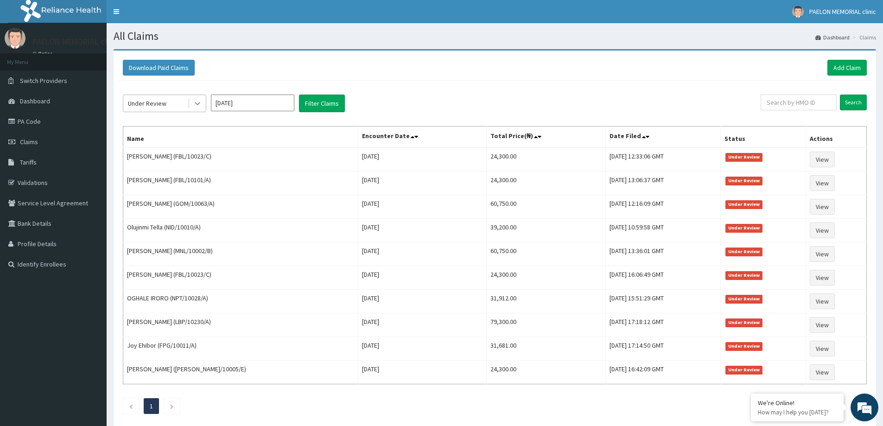
click at [196, 104] on icon at bounding box center [198, 103] width 6 height 3
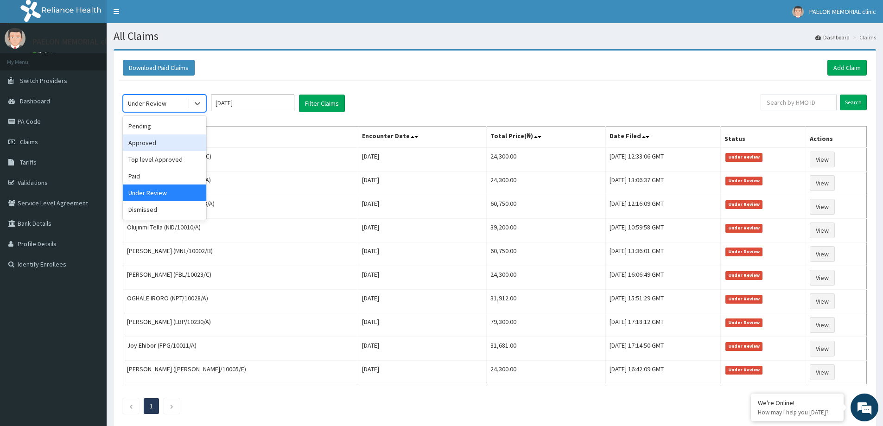
click at [167, 137] on div "Approved" at bounding box center [164, 142] width 83 height 17
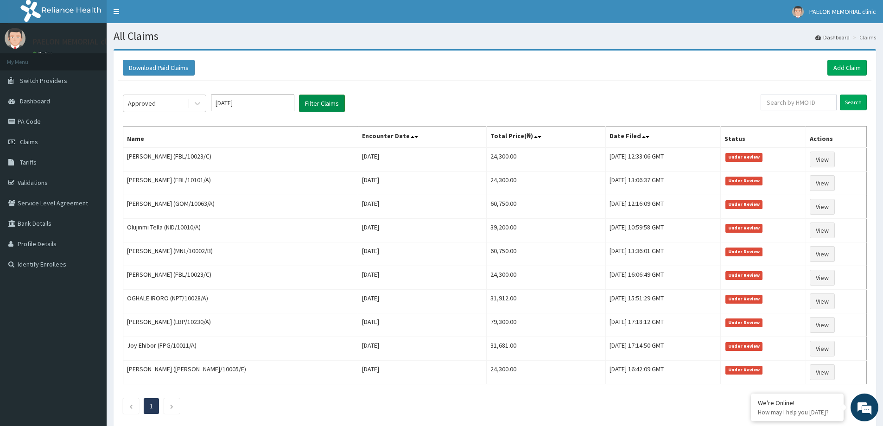
click at [334, 99] on button "Filter Claims" at bounding box center [322, 104] width 46 height 18
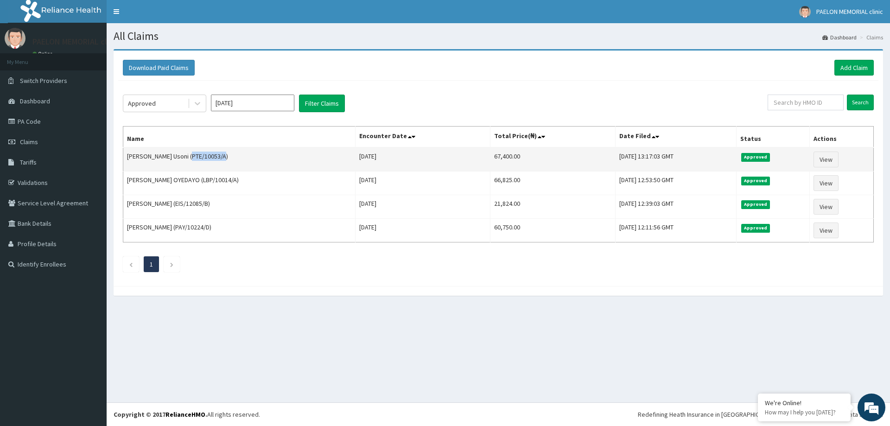
copy td "PTE/10053/A"
drag, startPoint x: 217, startPoint y: 155, endPoint x: 185, endPoint y: 161, distance: 32.5
click at [185, 161] on td "Jerry Enegide Usoni (PTE/10053/A)" at bounding box center [239, 159] width 232 height 24
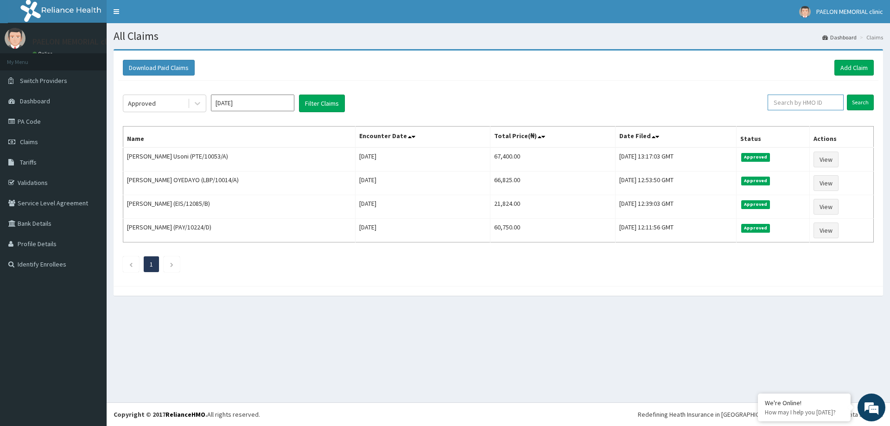
click at [796, 107] on input "text" at bounding box center [805, 103] width 76 height 16
paste input "PTE/10053/A"
type input "PTE/10053/A"
click at [864, 101] on input "Search" at bounding box center [860, 103] width 27 height 16
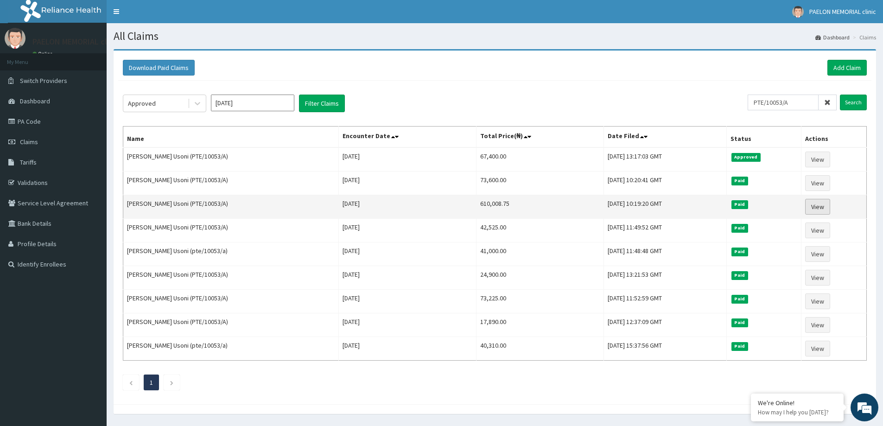
click at [817, 206] on link "View" at bounding box center [817, 207] width 25 height 16
